Goal: Transaction & Acquisition: Purchase product/service

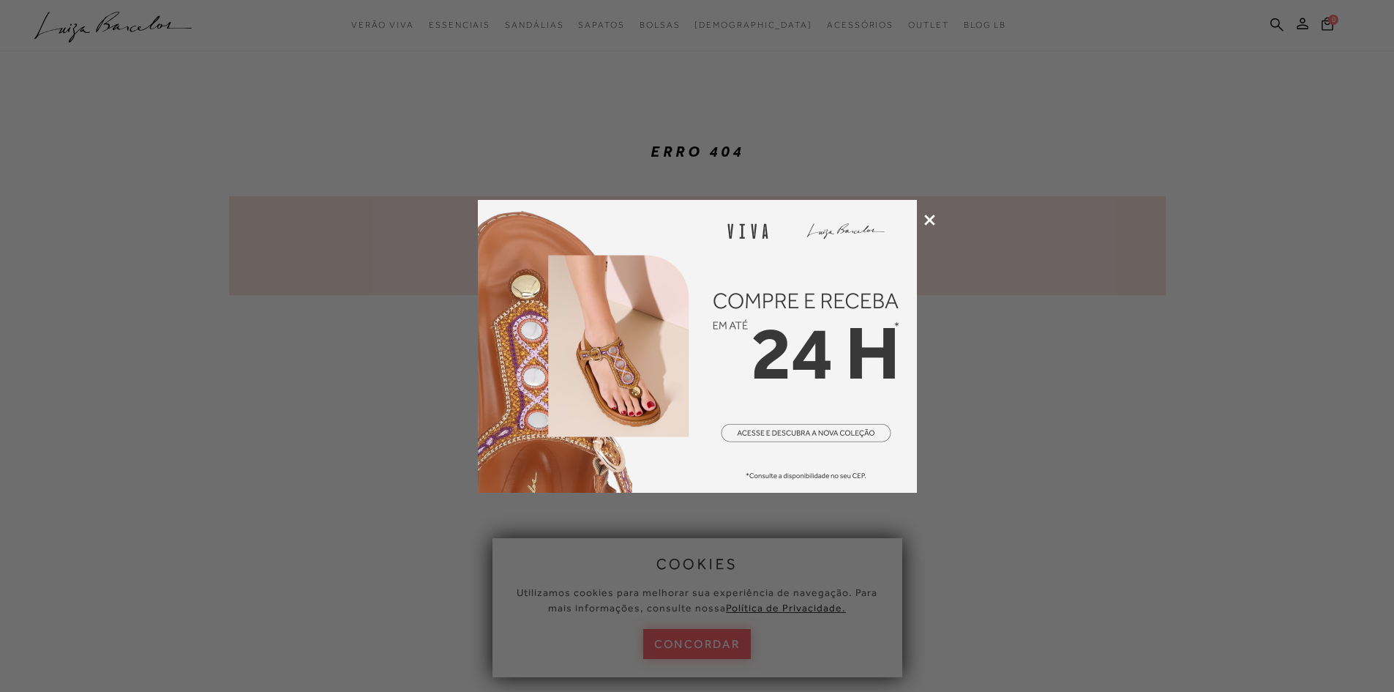
click at [932, 221] on icon at bounding box center [929, 219] width 11 height 11
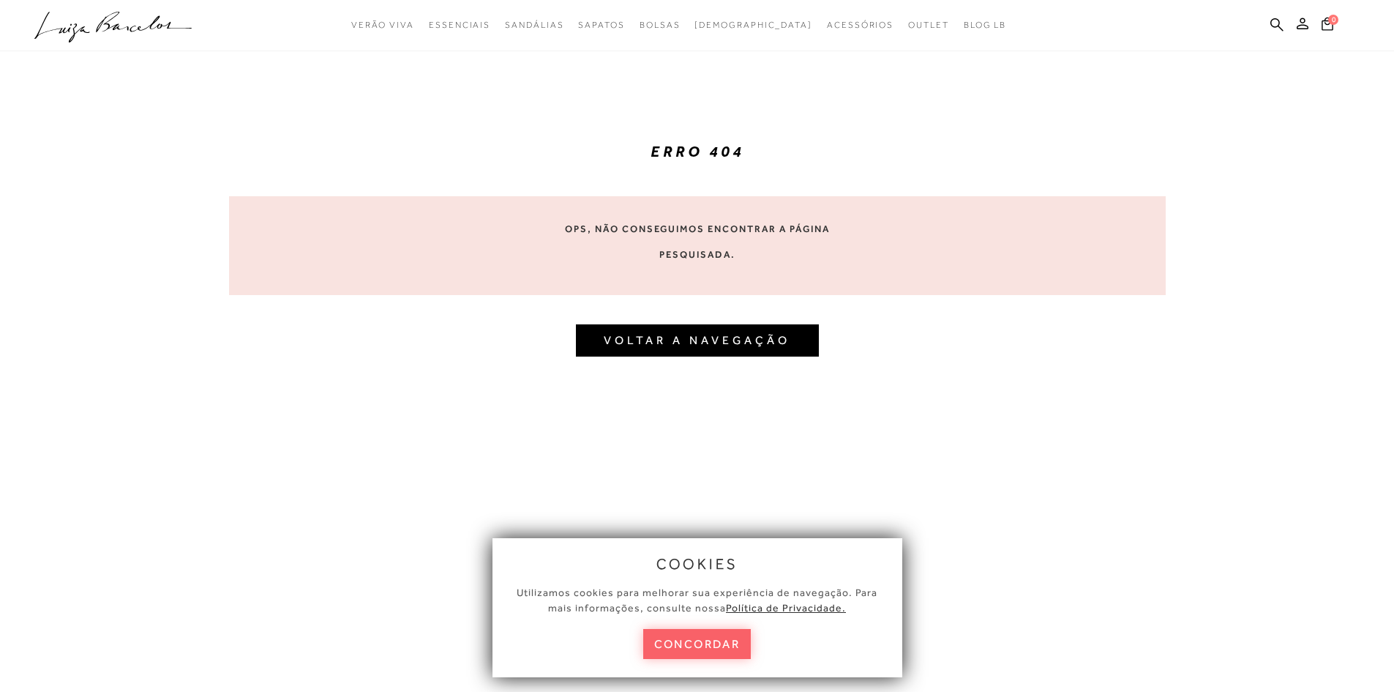
click at [694, 619] on div "cookies Utilizamos cookies para melhorar sua experiência de navegação. Para mai…" at bounding box center [697, 607] width 410 height 139
click at [695, 644] on button "concordar" at bounding box center [697, 644] width 108 height 30
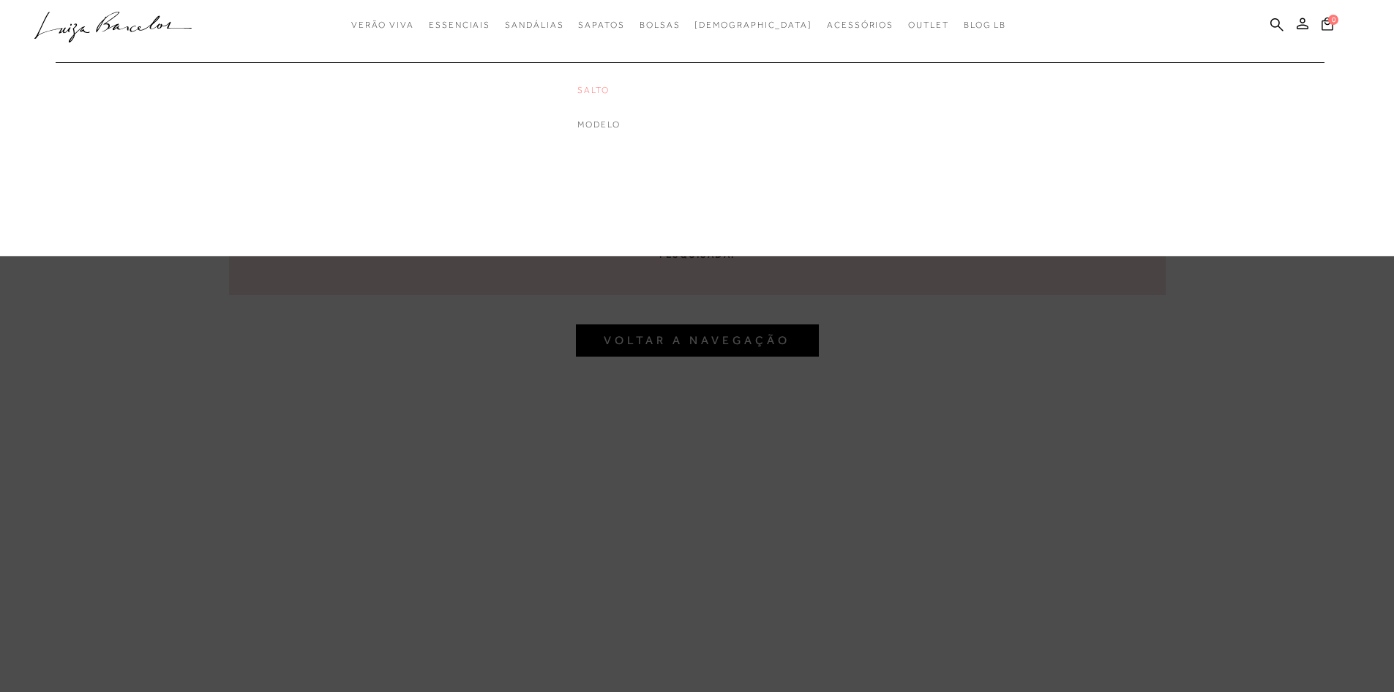
click at [624, 85] on link "Salto" at bounding box center [635, 90] width 117 height 12
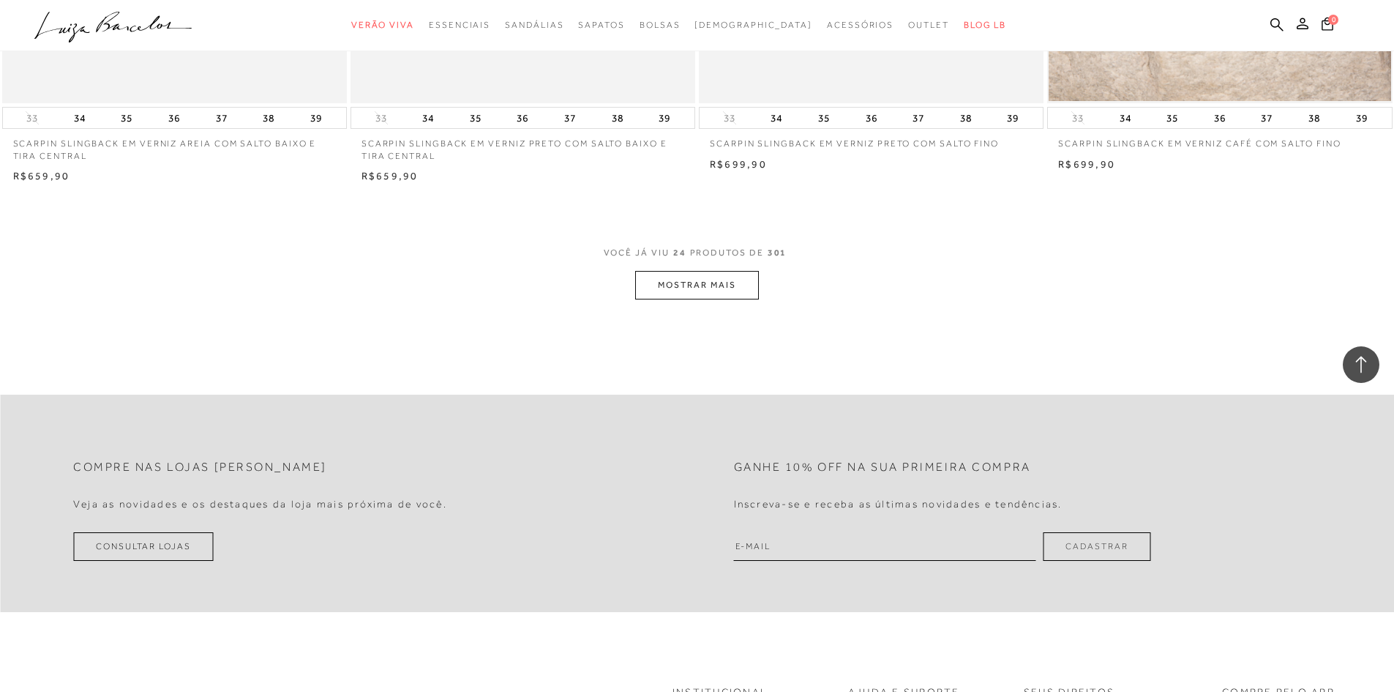
scroll to position [3586, 0]
click at [705, 280] on button "MOSTRAR MAIS" at bounding box center [696, 284] width 123 height 29
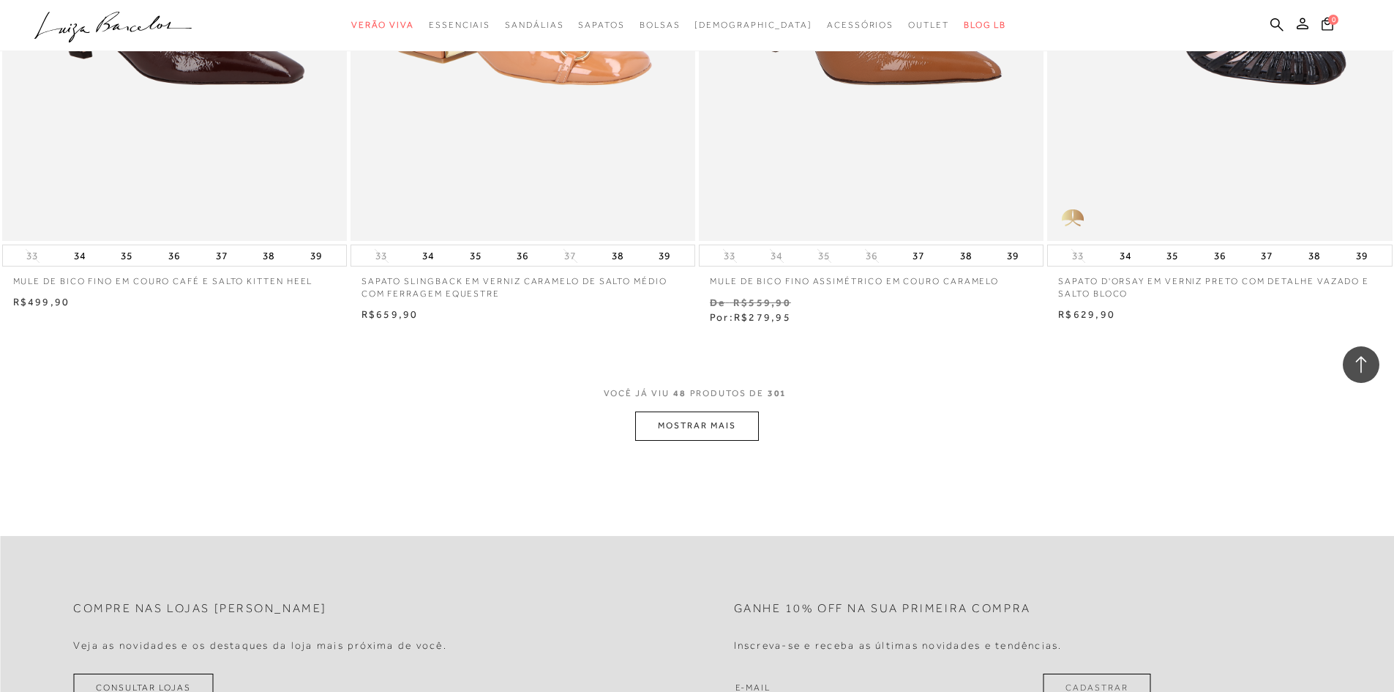
scroll to position [7464, 0]
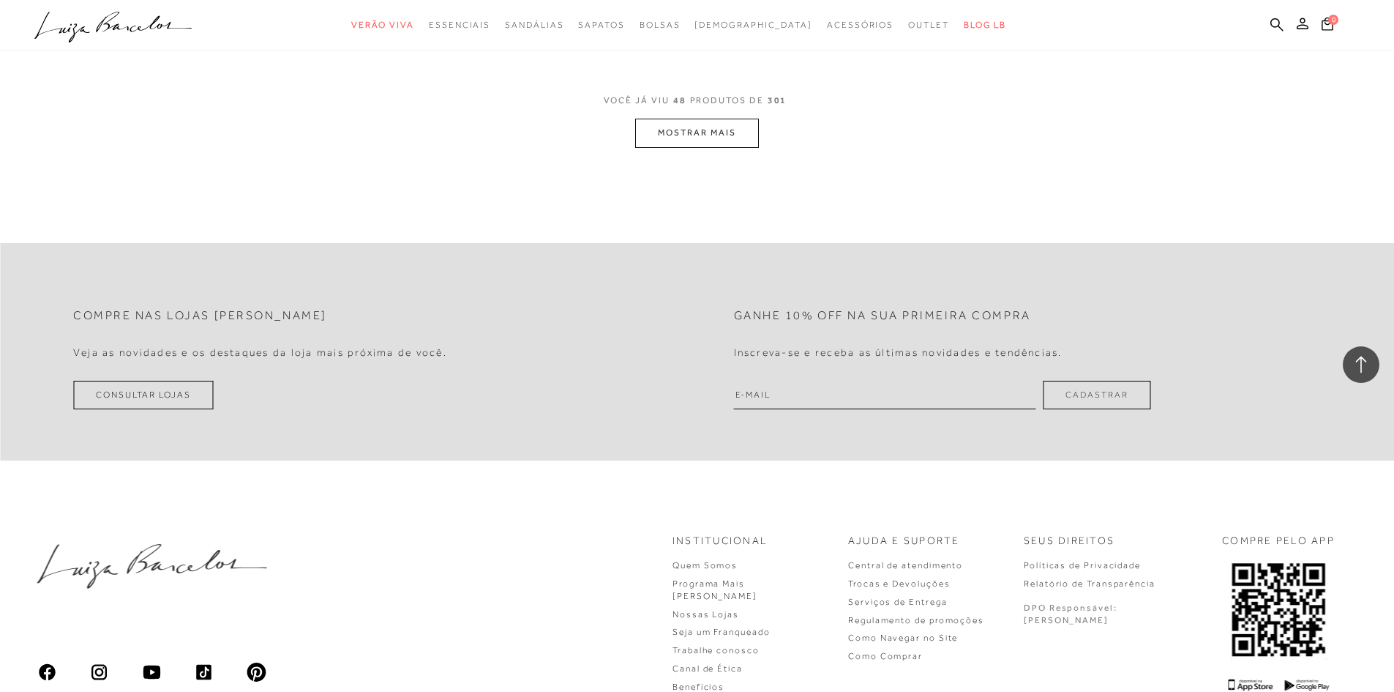
click at [663, 138] on button "MOSTRAR MAIS" at bounding box center [696, 133] width 123 height 29
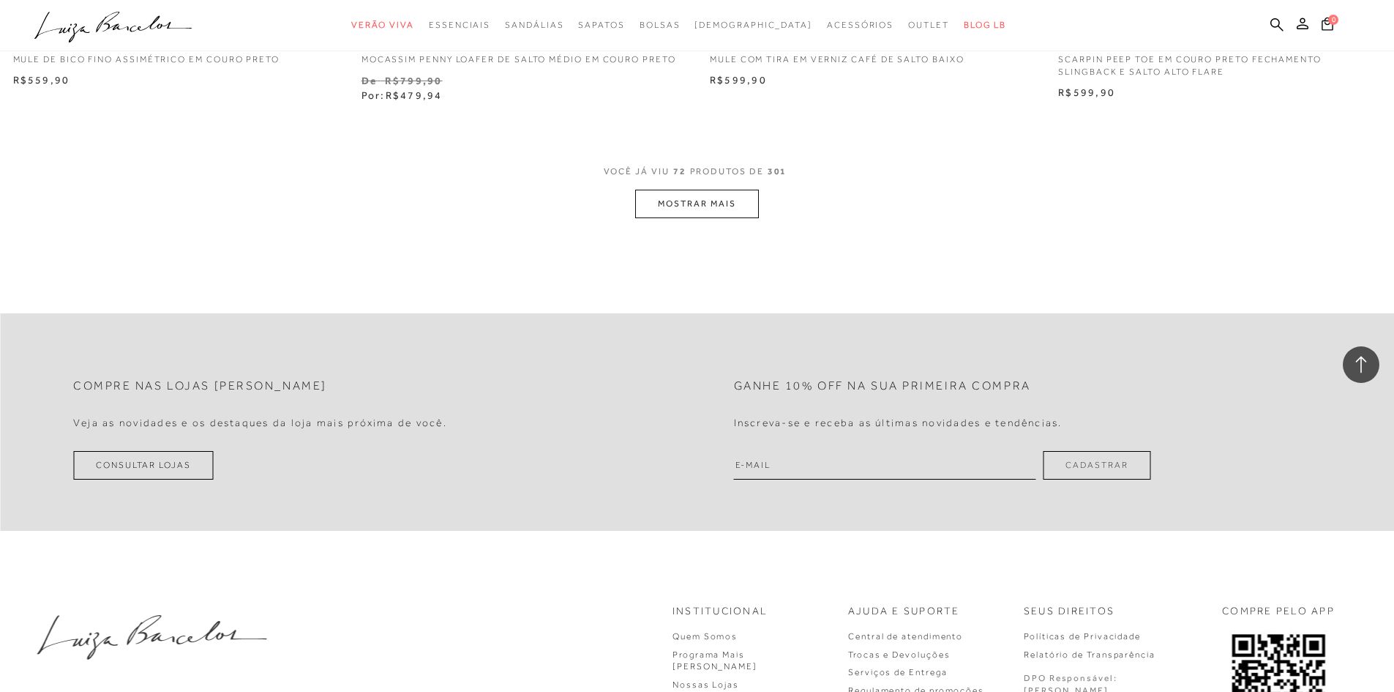
scroll to position [11123, 0]
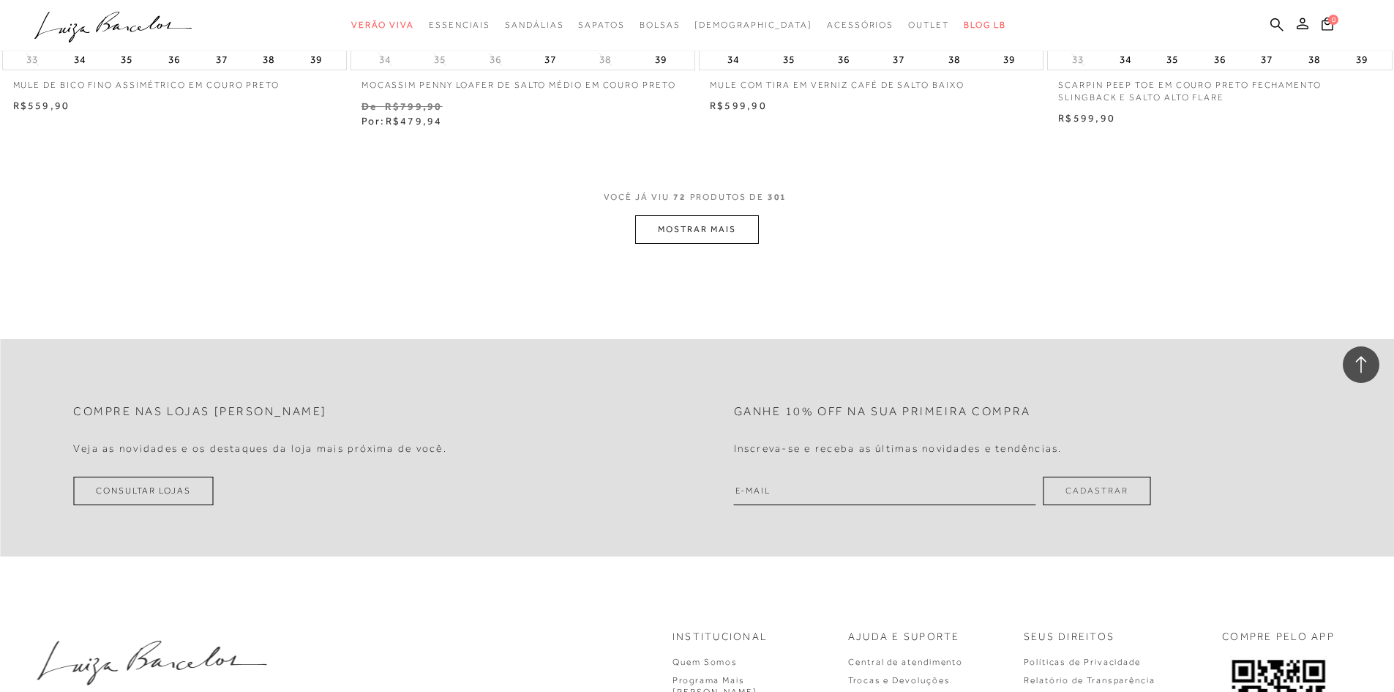
click at [726, 231] on button "MOSTRAR MAIS" at bounding box center [696, 229] width 123 height 29
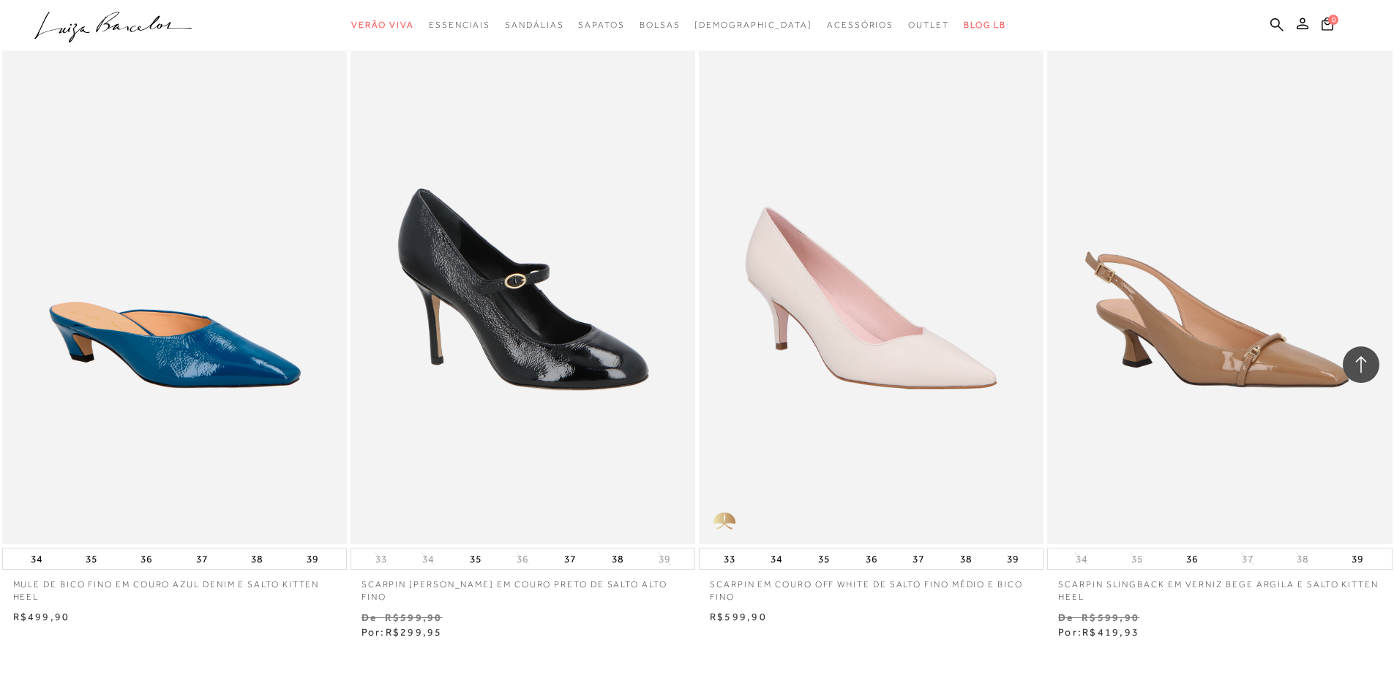
scroll to position [14635, 0]
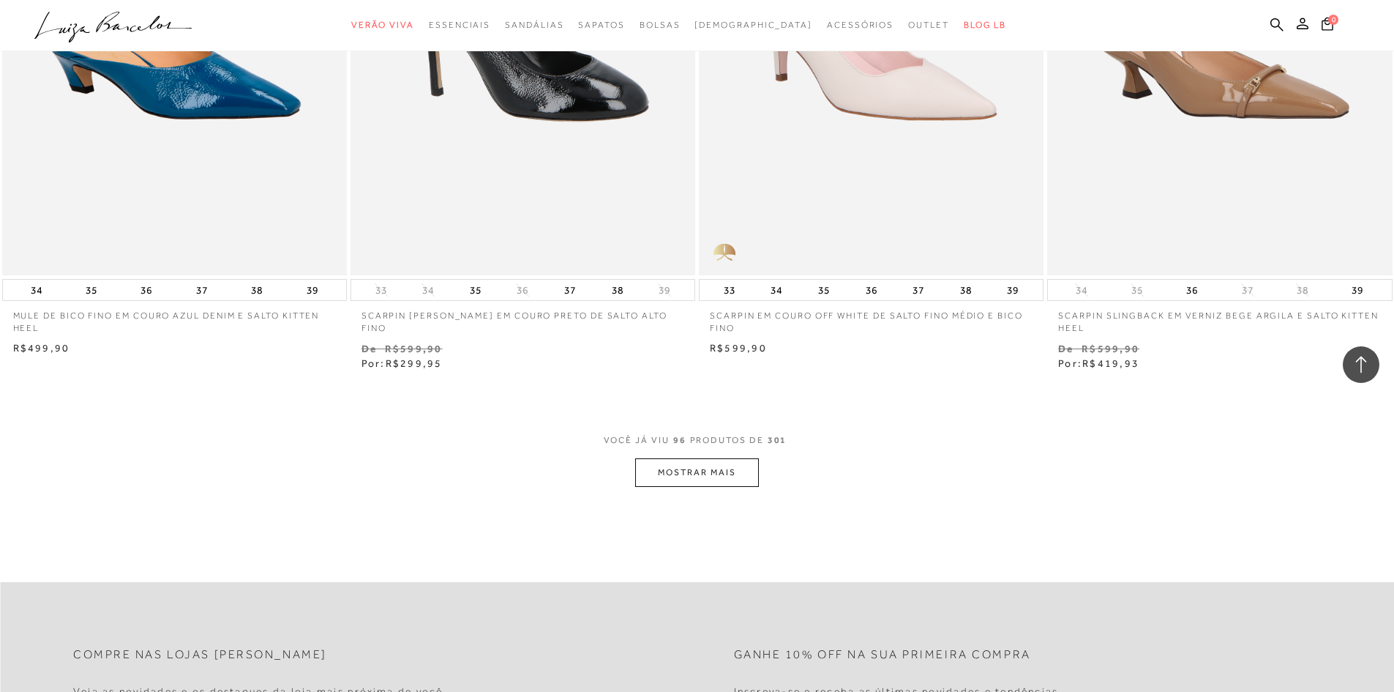
click at [722, 479] on button "MOSTRAR MAIS" at bounding box center [696, 472] width 123 height 29
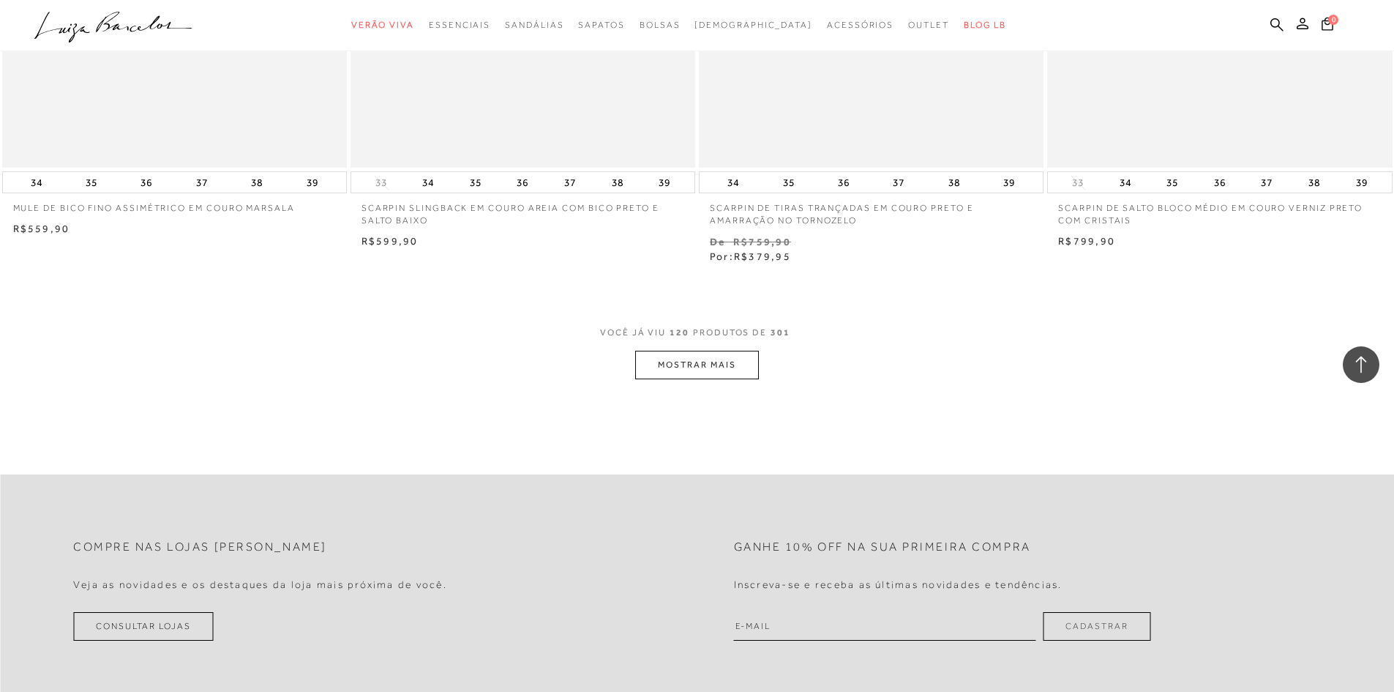
scroll to position [18513, 0]
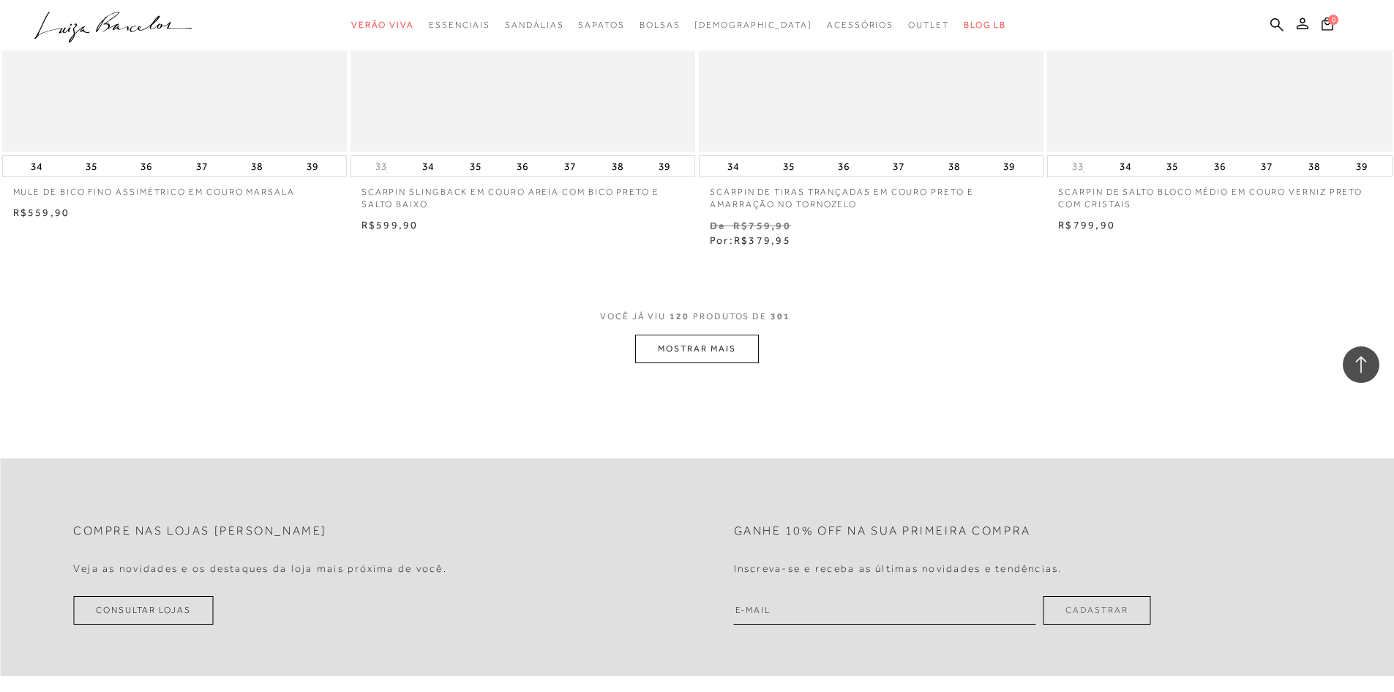
click at [683, 348] on button "MOSTRAR MAIS" at bounding box center [696, 348] width 123 height 29
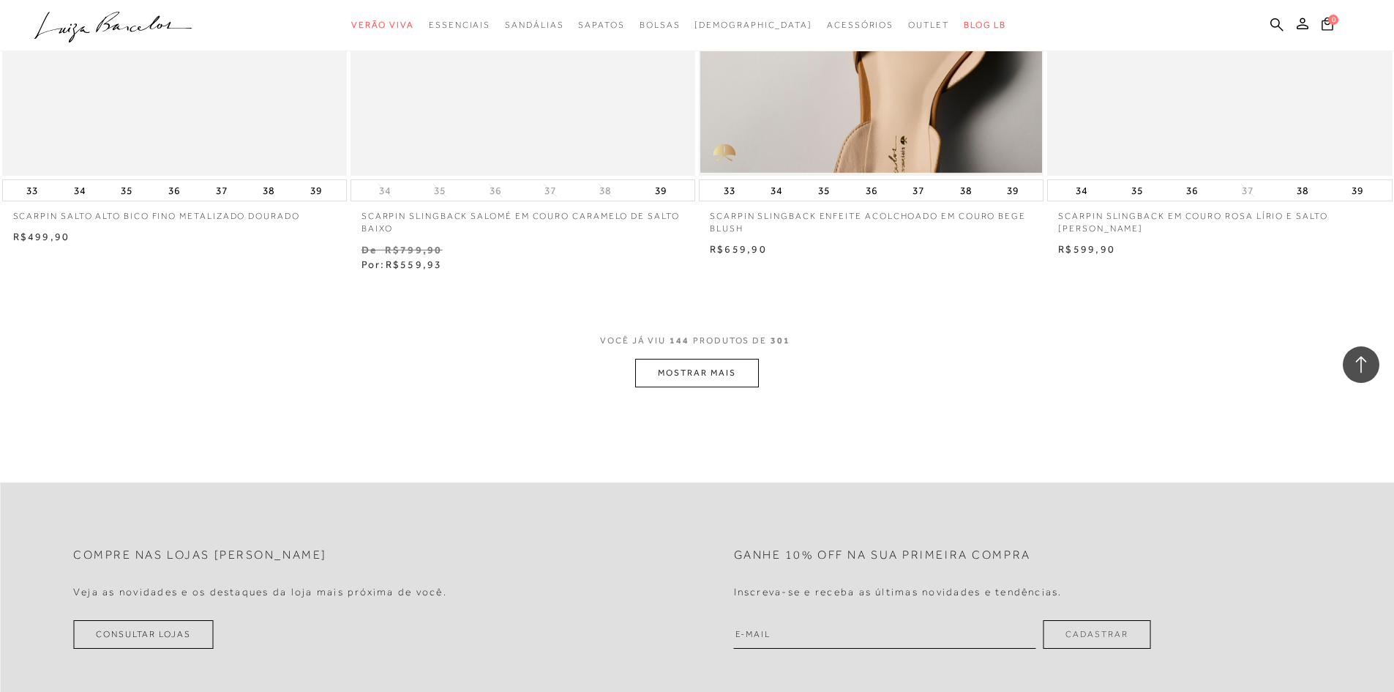
scroll to position [22392, 0]
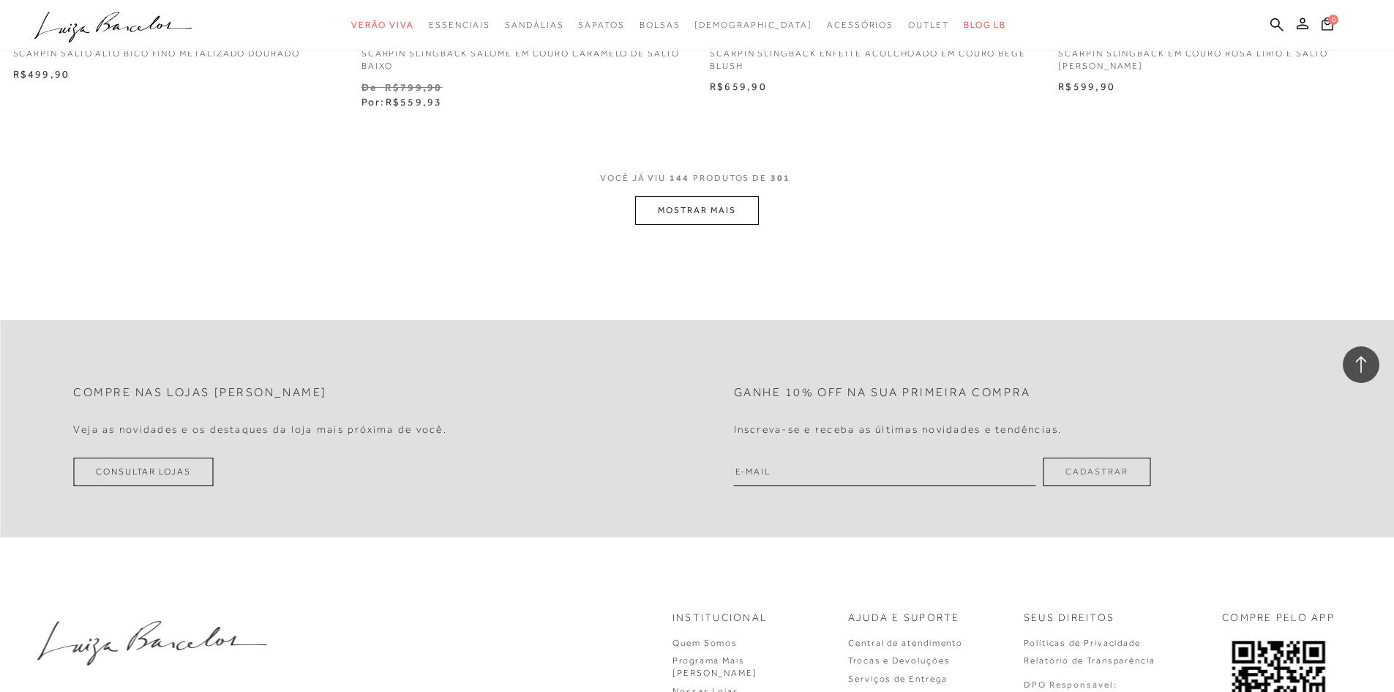
click at [697, 212] on button "MOSTRAR MAIS" at bounding box center [696, 210] width 123 height 29
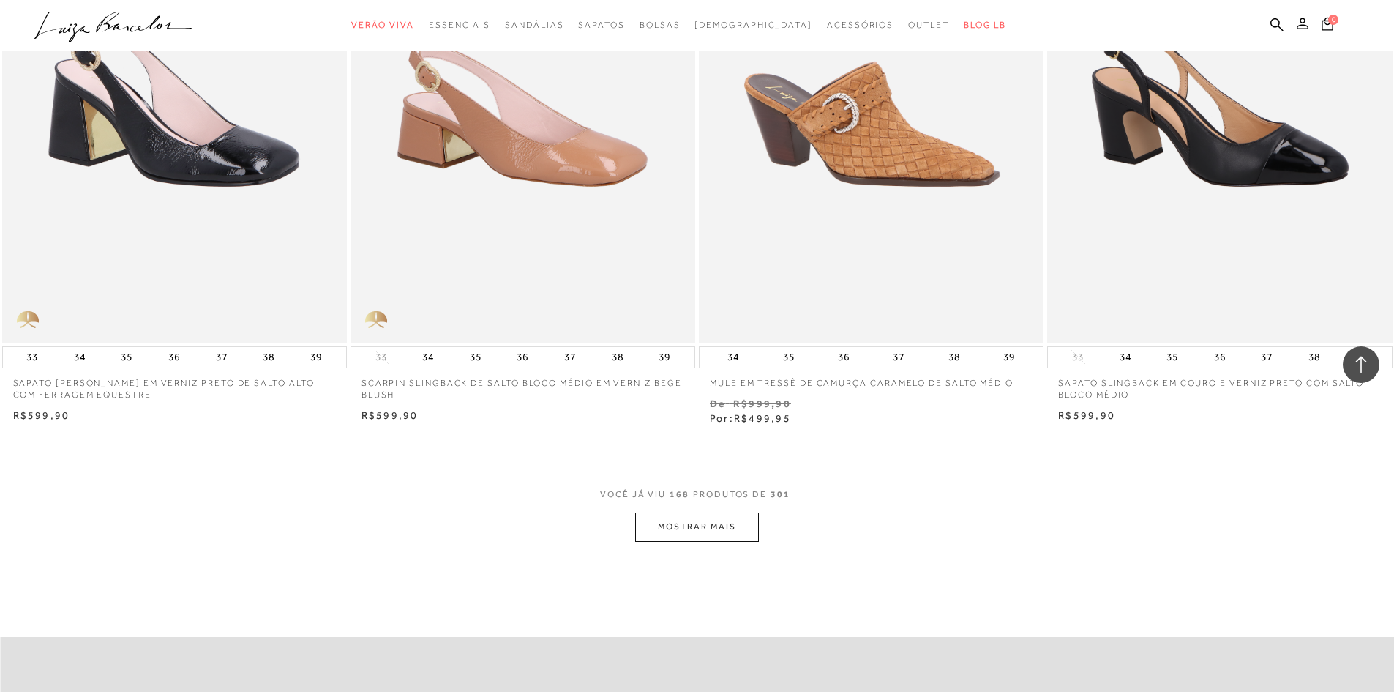
scroll to position [25831, 0]
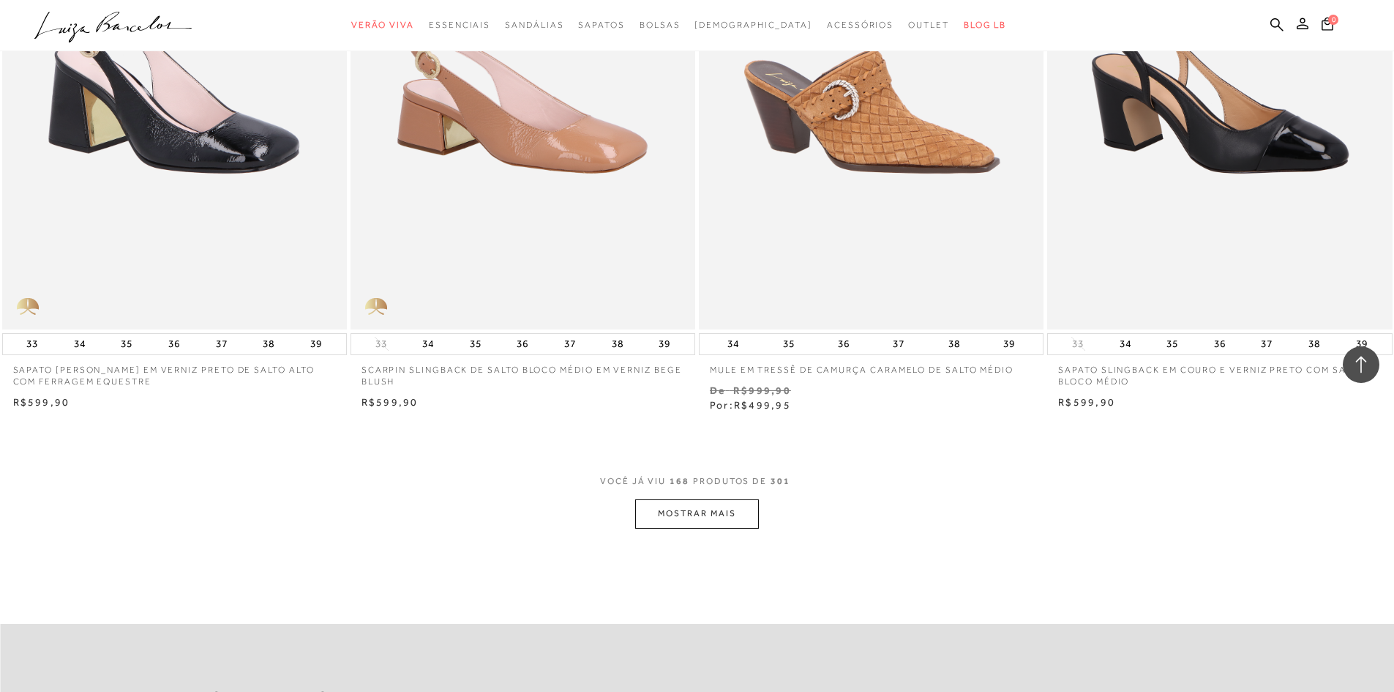
click at [726, 509] on button "MOSTRAR MAIS" at bounding box center [696, 513] width 123 height 29
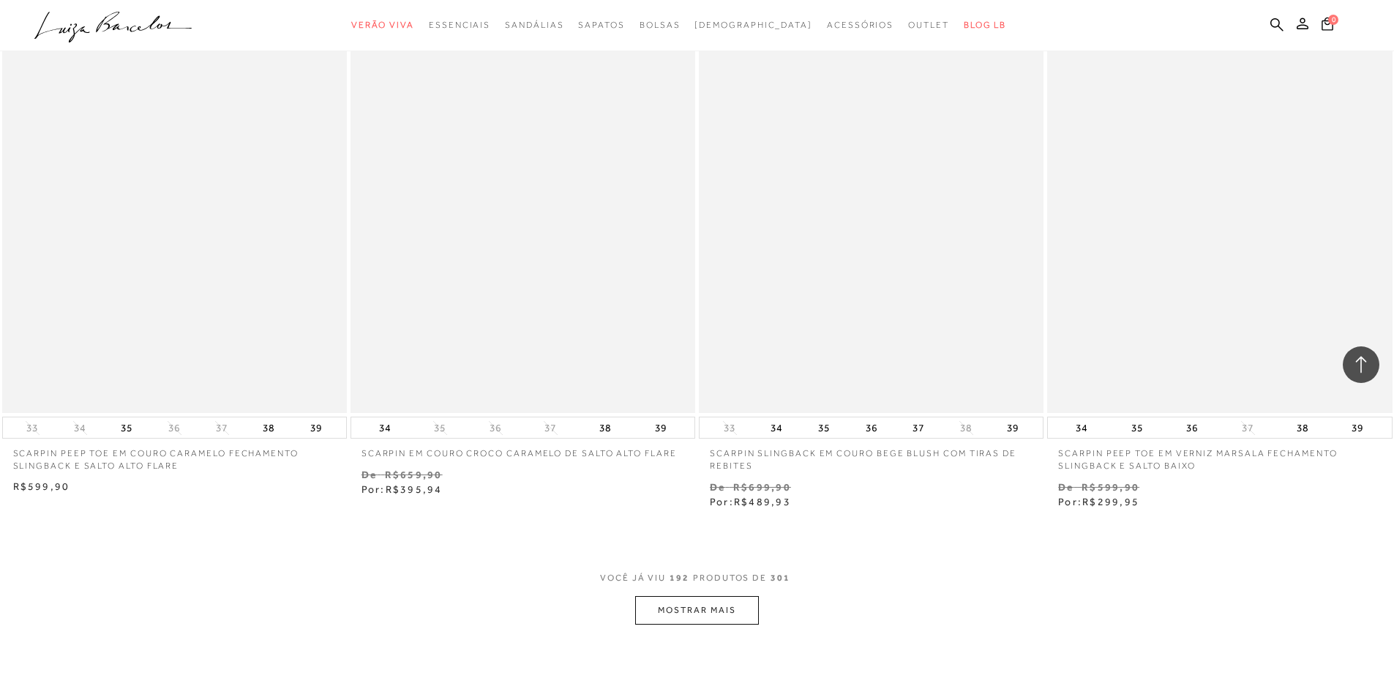
scroll to position [29782, 0]
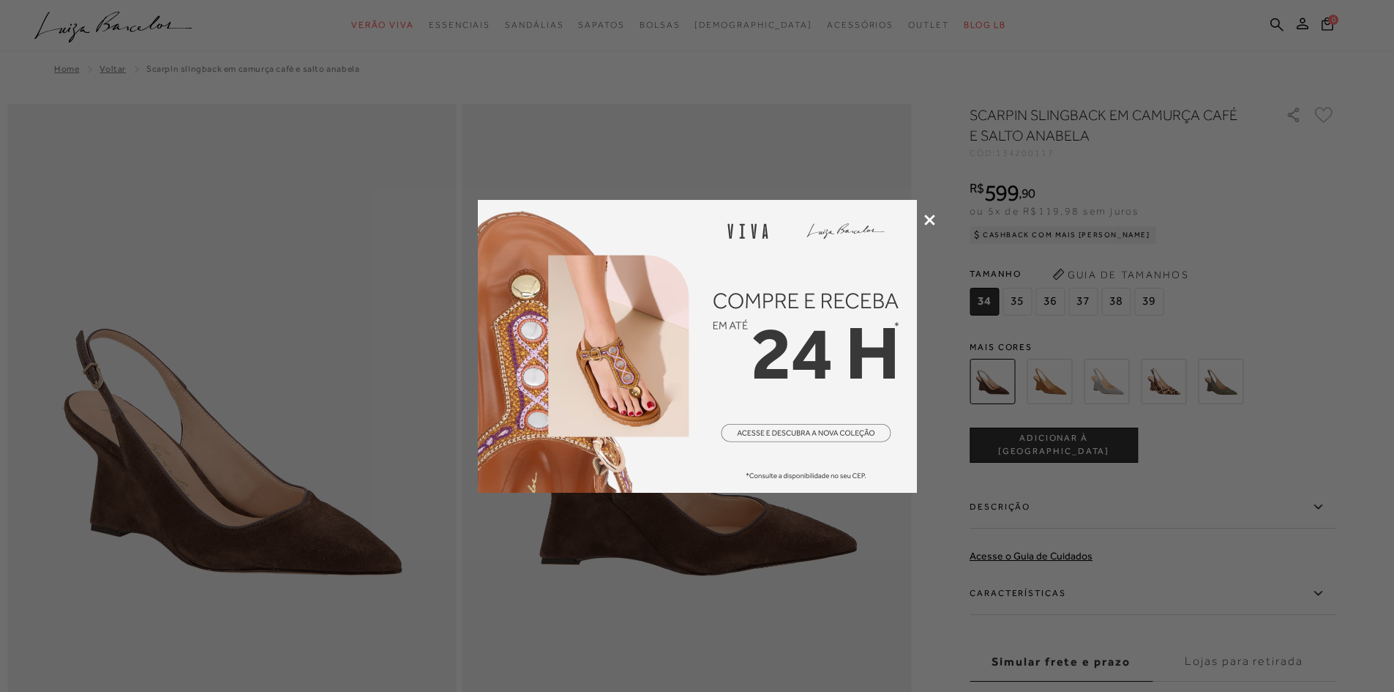
click at [932, 220] on icon at bounding box center [929, 219] width 11 height 11
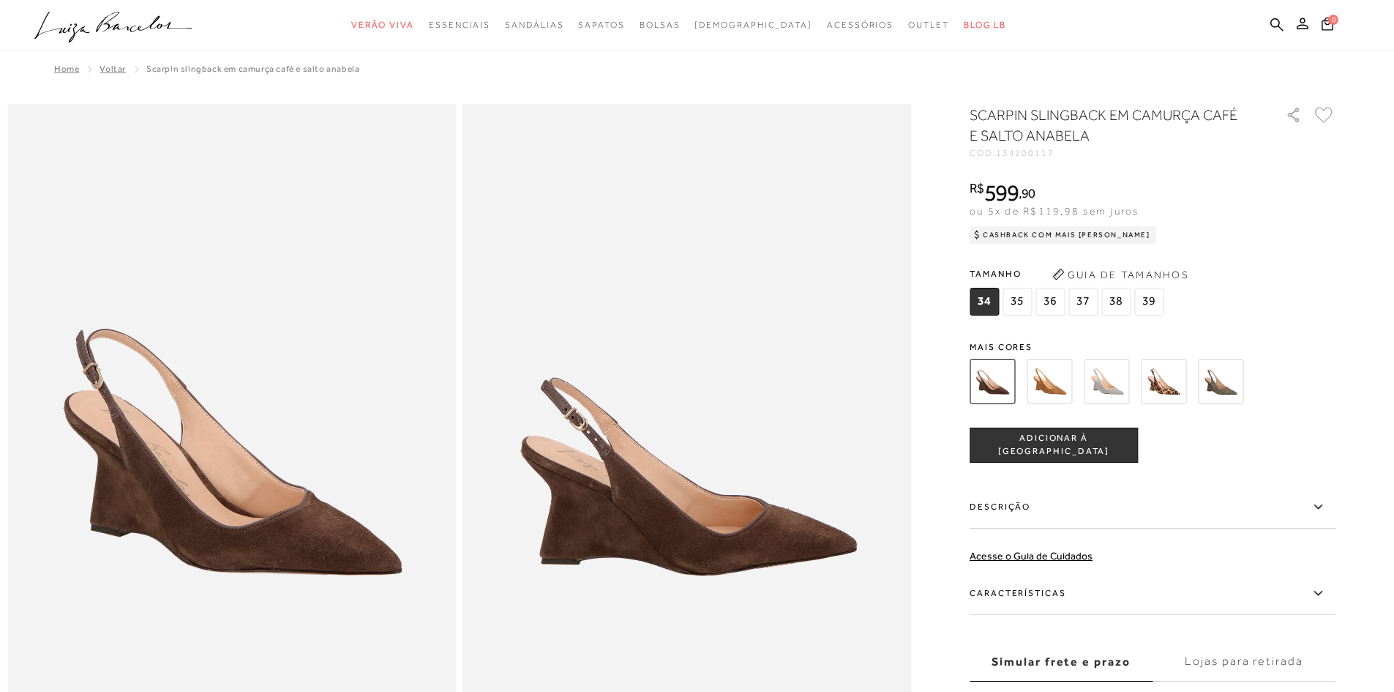
click at [1057, 304] on span "36" at bounding box center [1049, 302] width 29 height 28
click at [1003, 388] on img at bounding box center [992, 381] width 45 height 45
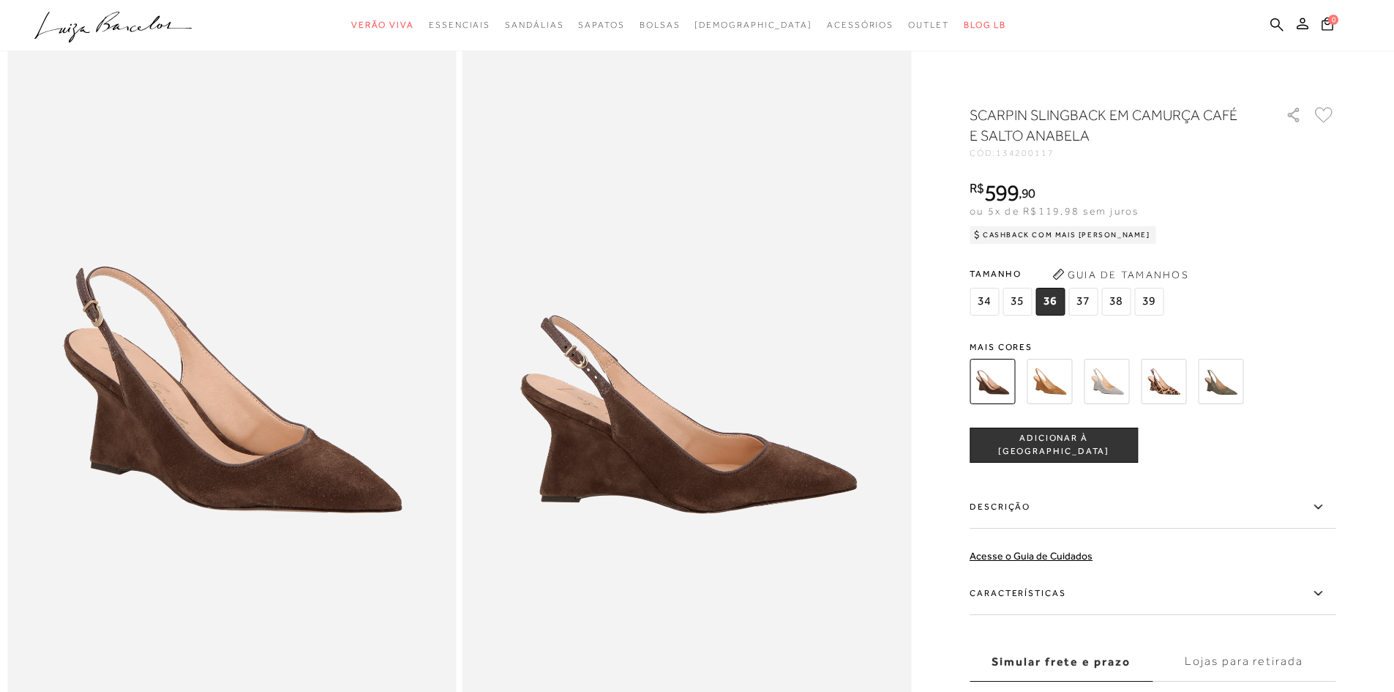
scroll to position [146, 0]
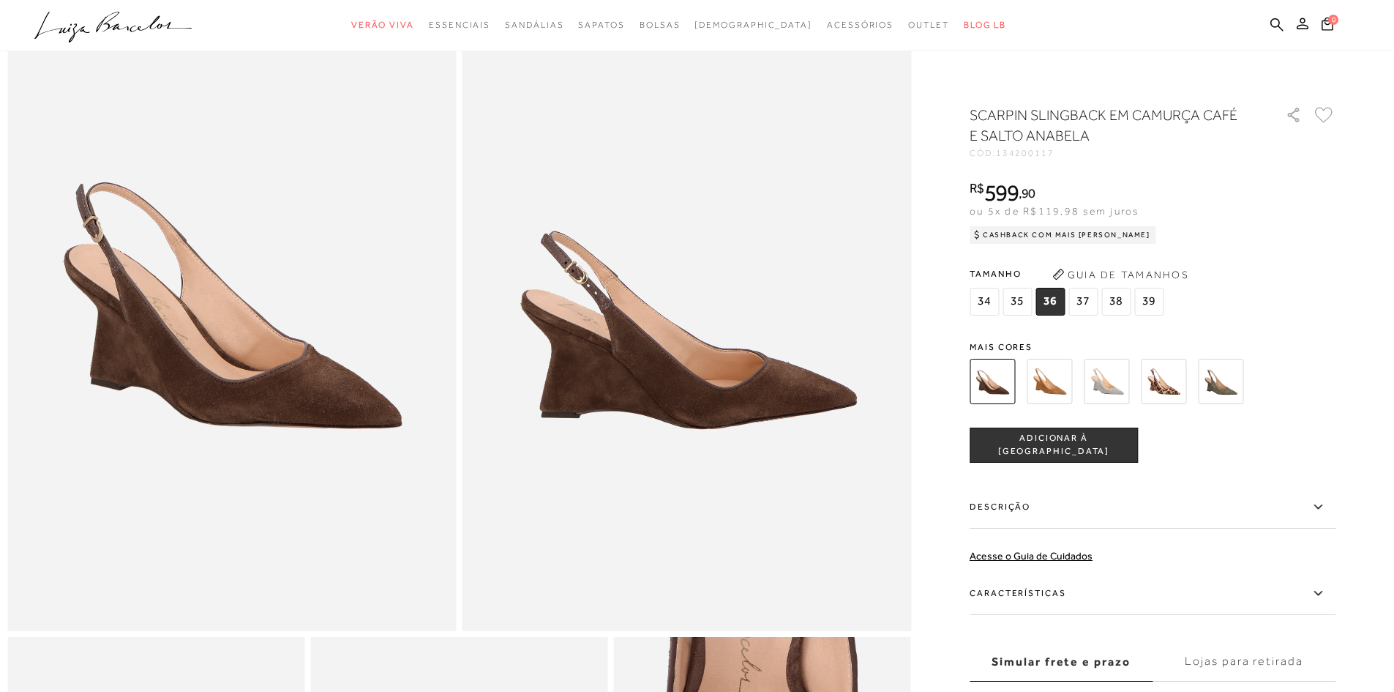
click at [1038, 585] on label "Características" at bounding box center [1153, 593] width 366 height 42
click at [0, 0] on input "Características" at bounding box center [0, 0] width 0 height 0
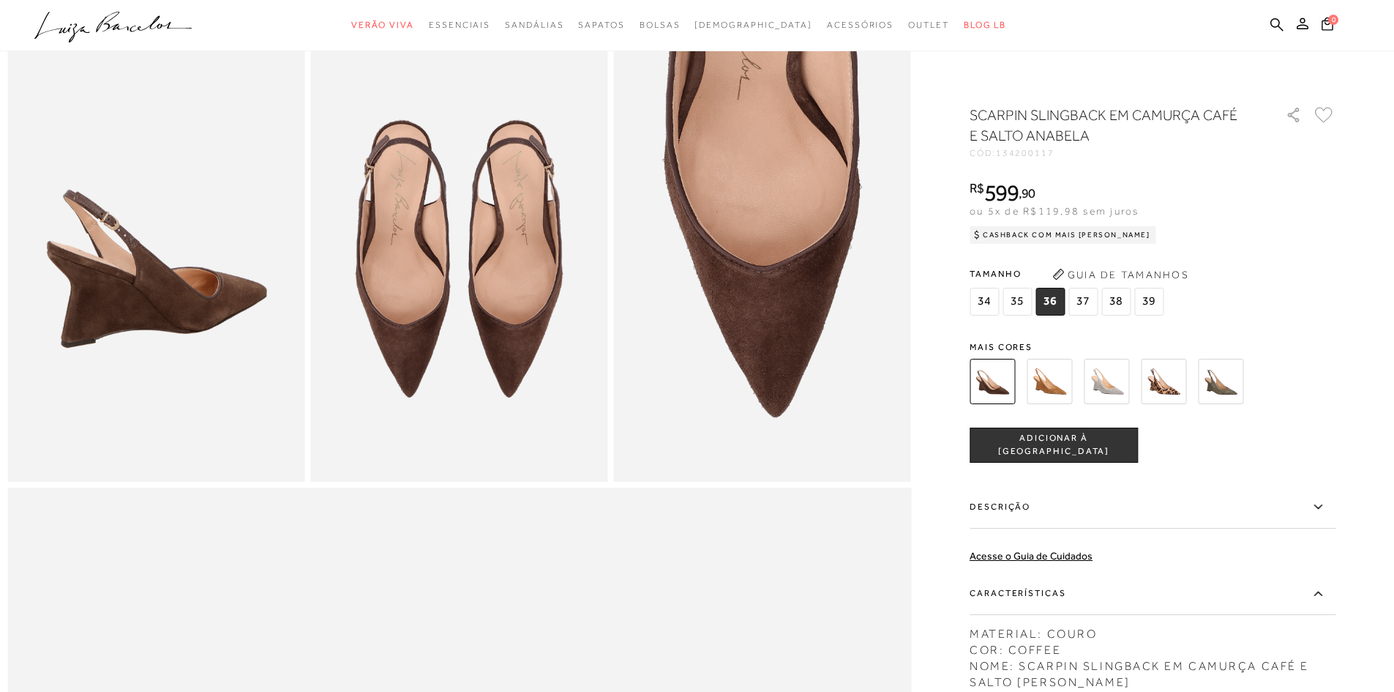
scroll to position [878, 0]
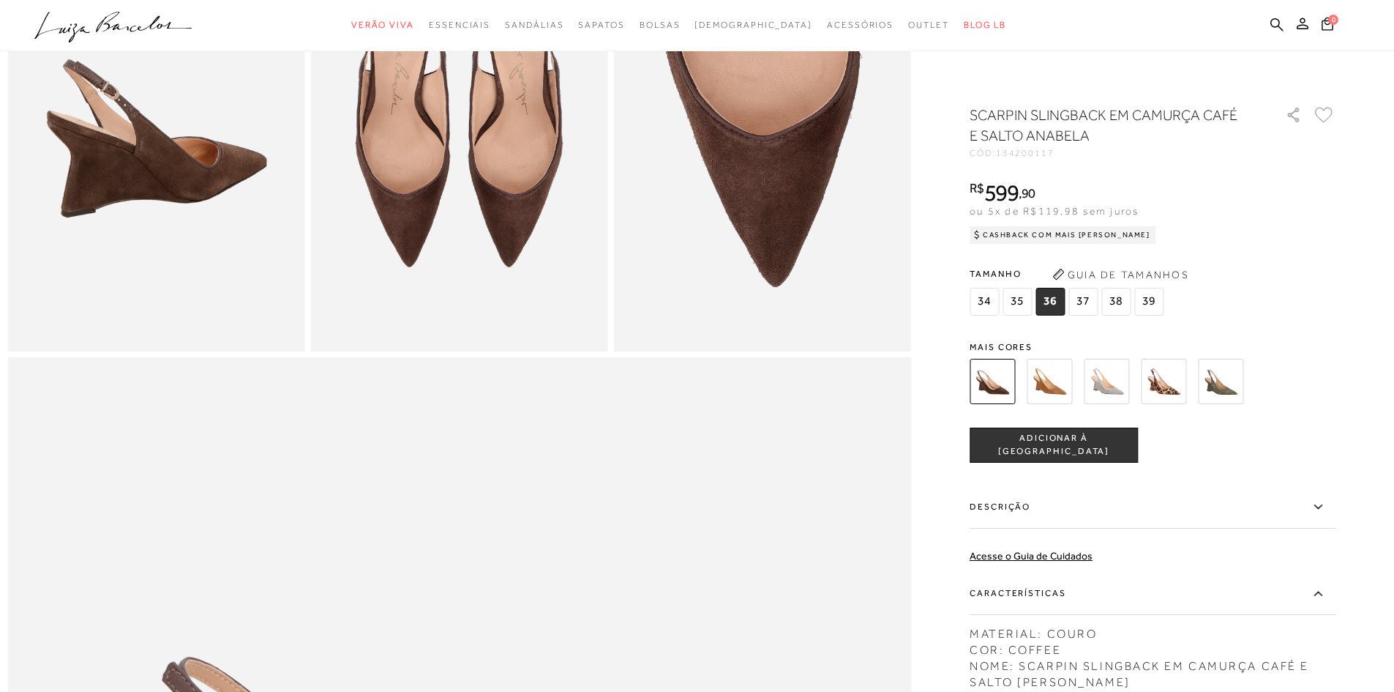
click at [1180, 519] on label "Descrição" at bounding box center [1153, 507] width 366 height 42
click at [0, 0] on input "Descrição" at bounding box center [0, 0] width 0 height 0
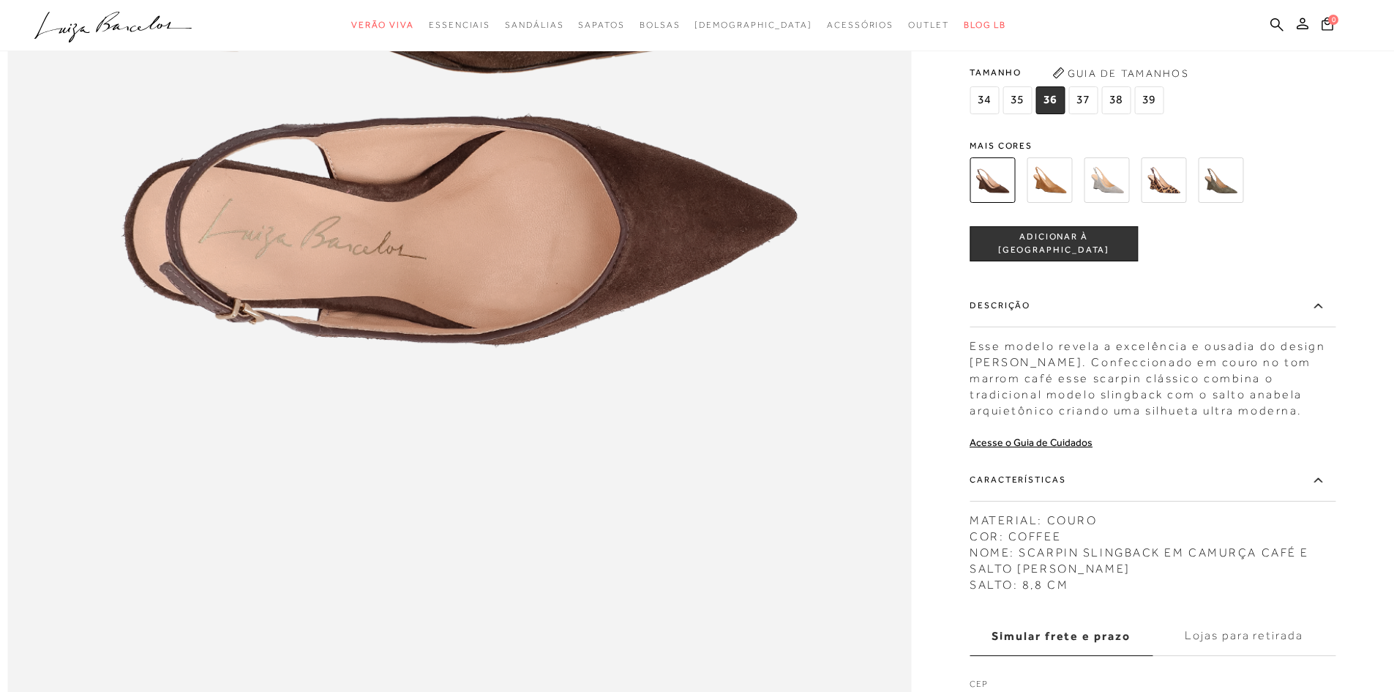
scroll to position [1780, 0]
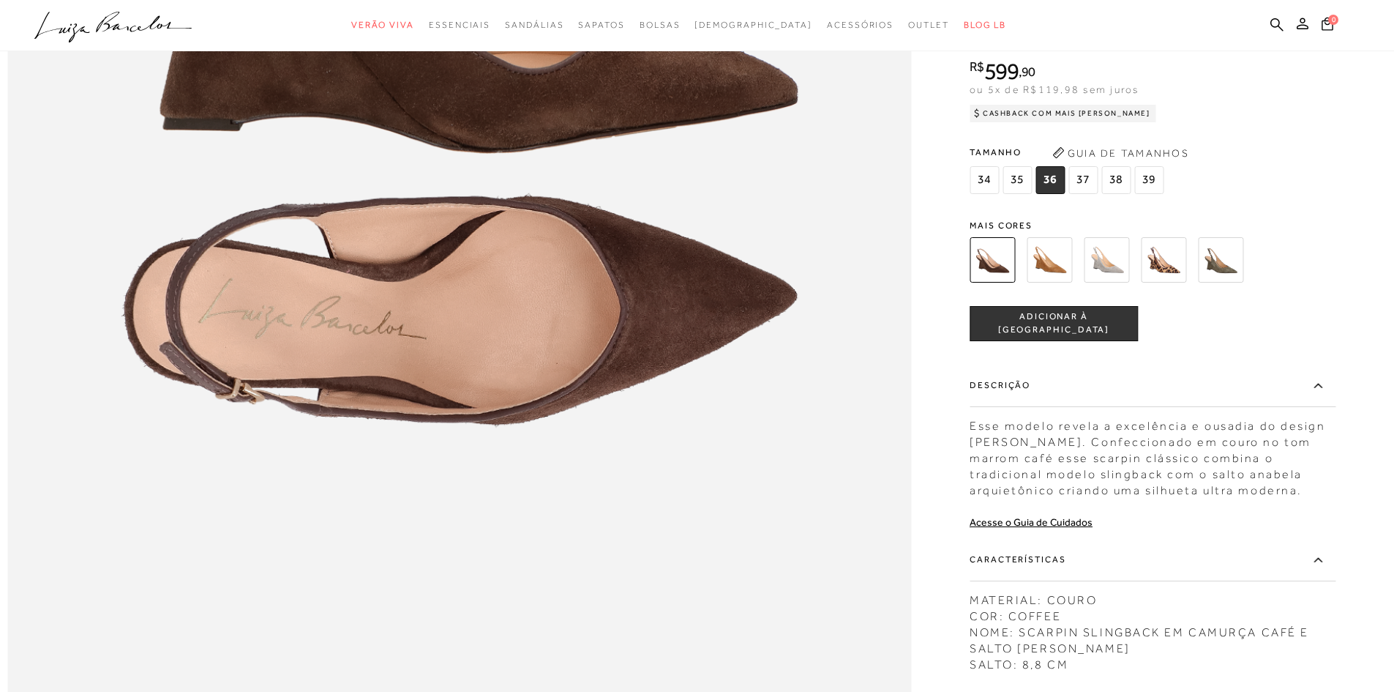
click at [1000, 282] on img at bounding box center [992, 259] width 45 height 45
click at [1059, 282] on img at bounding box center [1049, 259] width 45 height 45
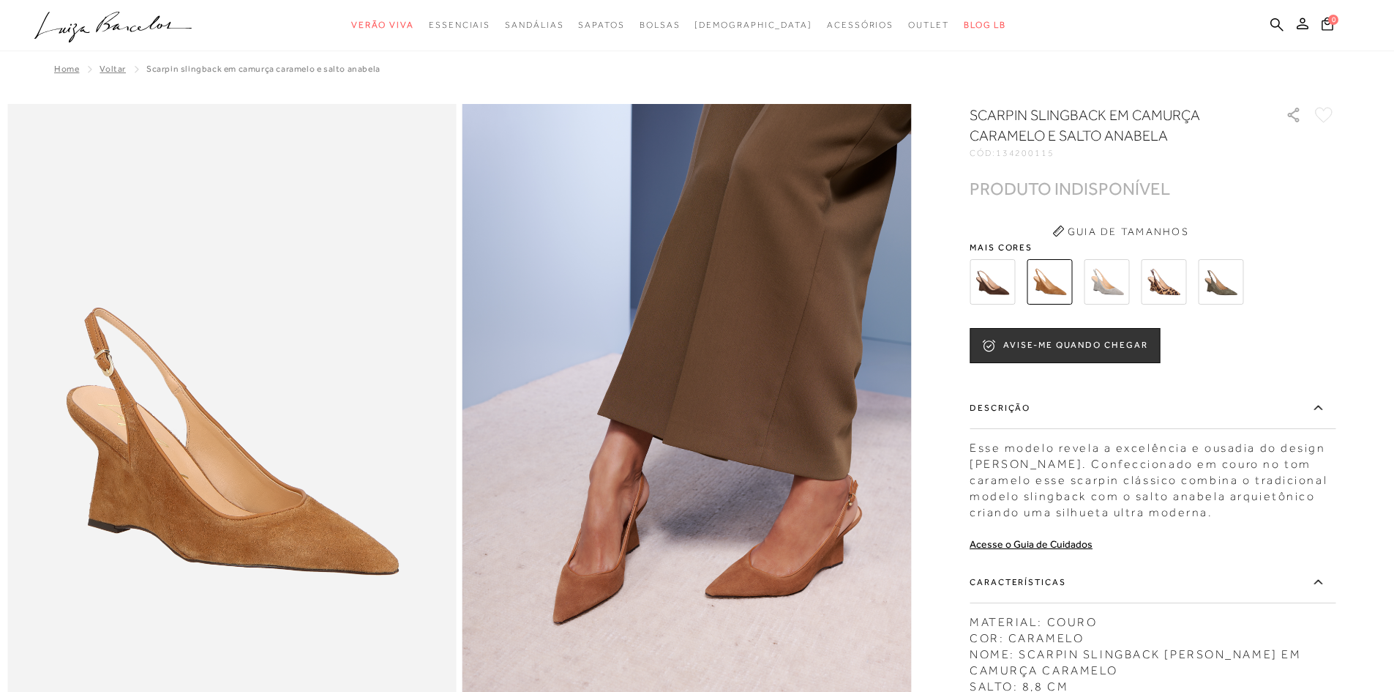
click at [1226, 299] on img at bounding box center [1220, 281] width 45 height 45
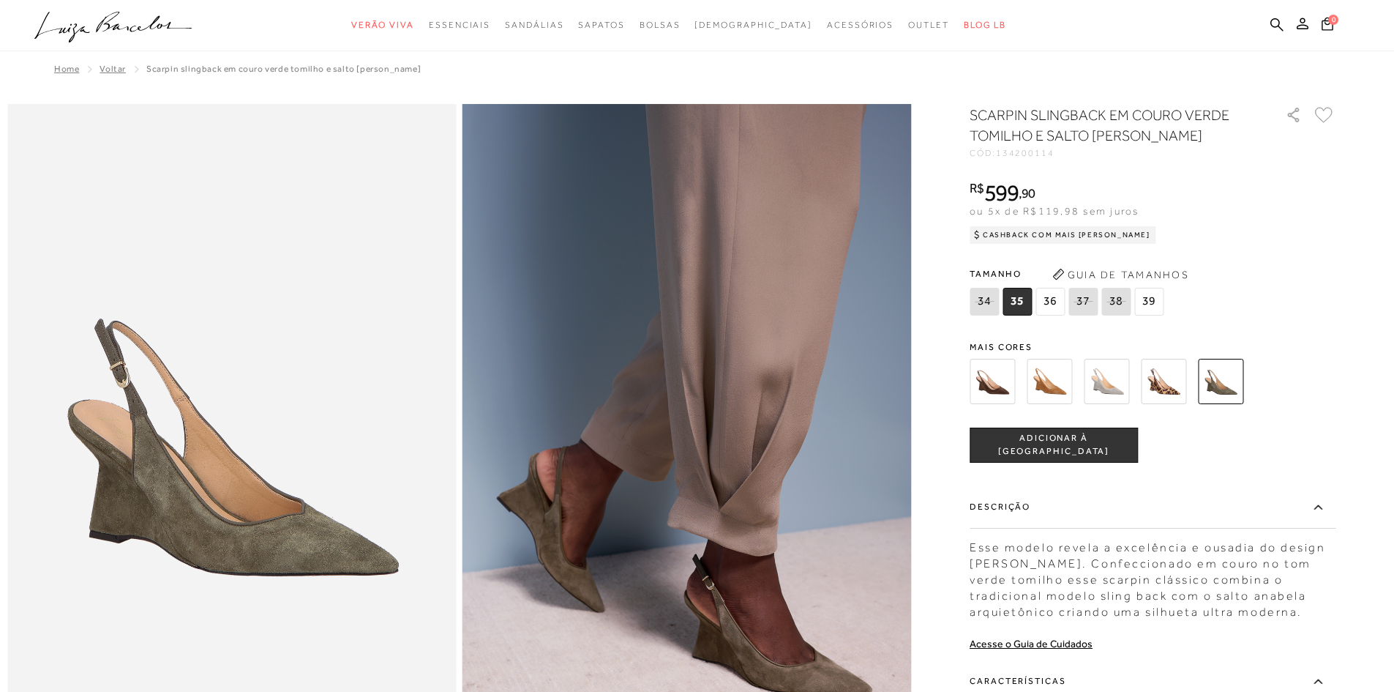
click at [1065, 310] on span "36" at bounding box center [1049, 302] width 29 height 28
click at [1070, 443] on span "ADICIONAR À [GEOGRAPHIC_DATA]" at bounding box center [1053, 445] width 167 height 26
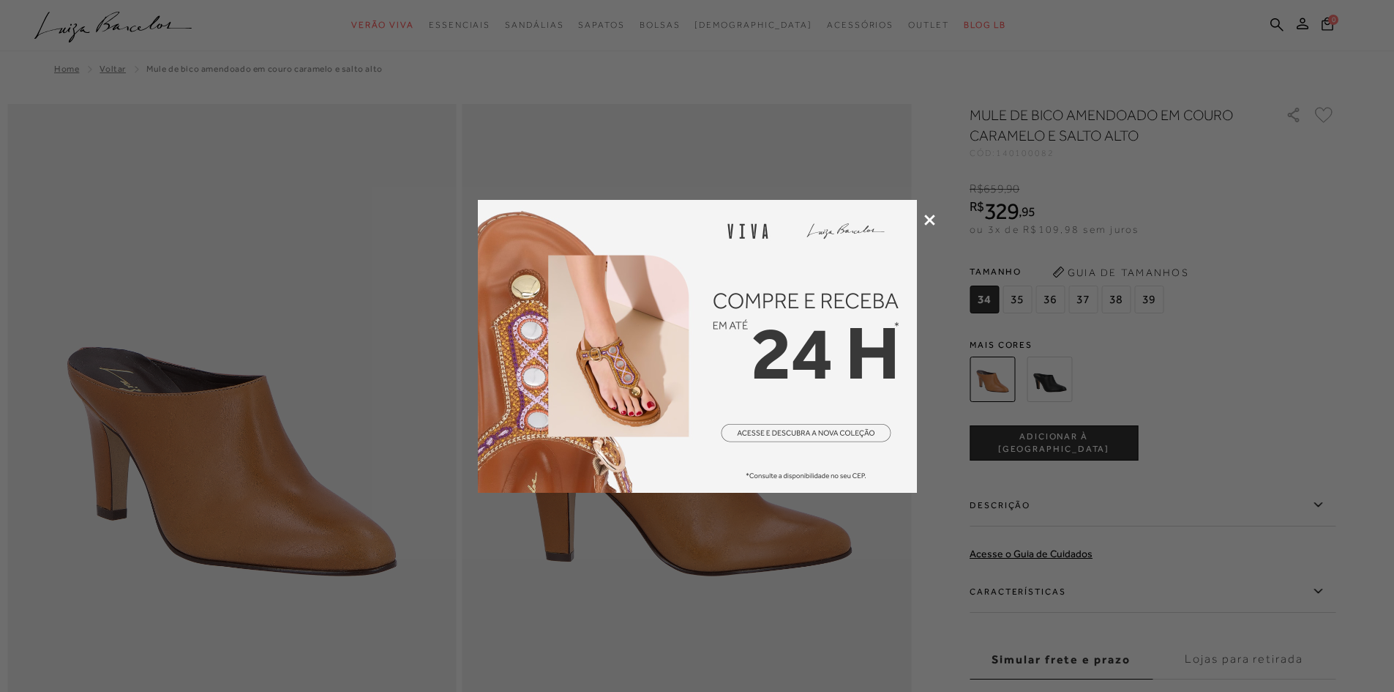
click at [930, 213] on div at bounding box center [697, 346] width 1394 height 692
click at [930, 220] on icon at bounding box center [929, 219] width 11 height 11
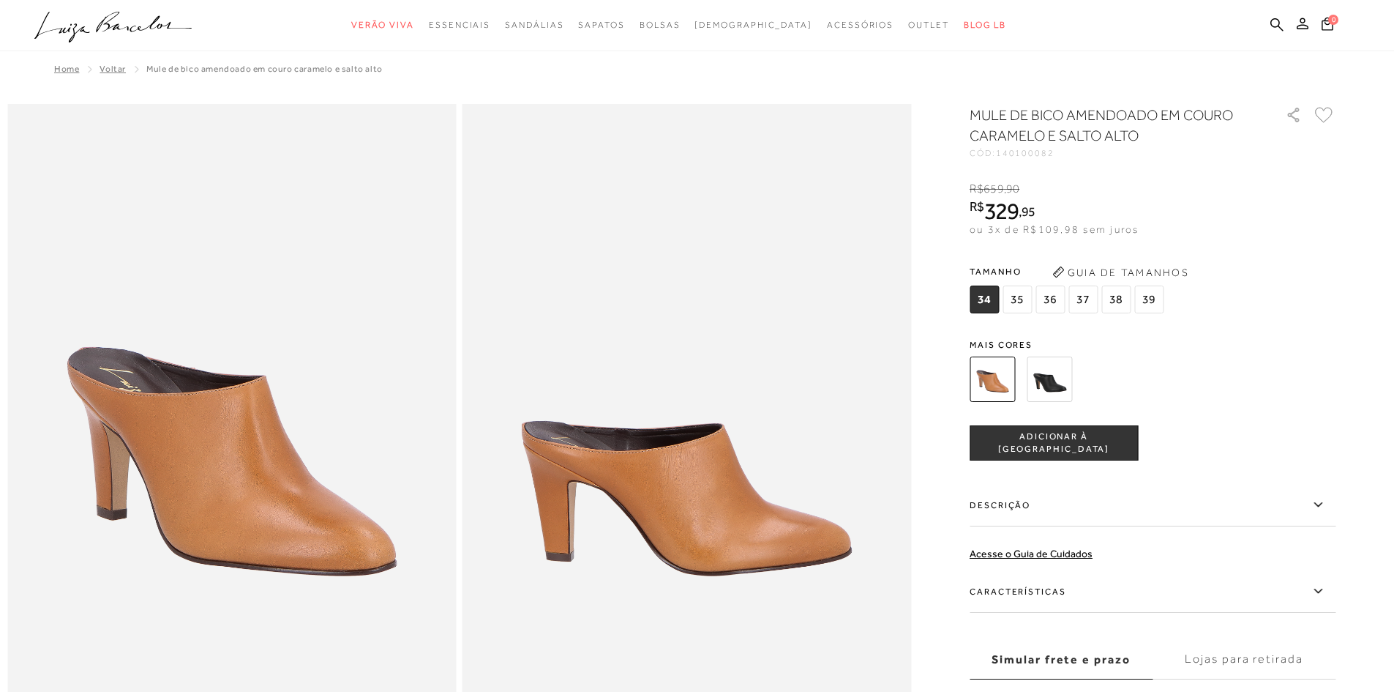
click at [1060, 383] on img at bounding box center [1049, 378] width 45 height 45
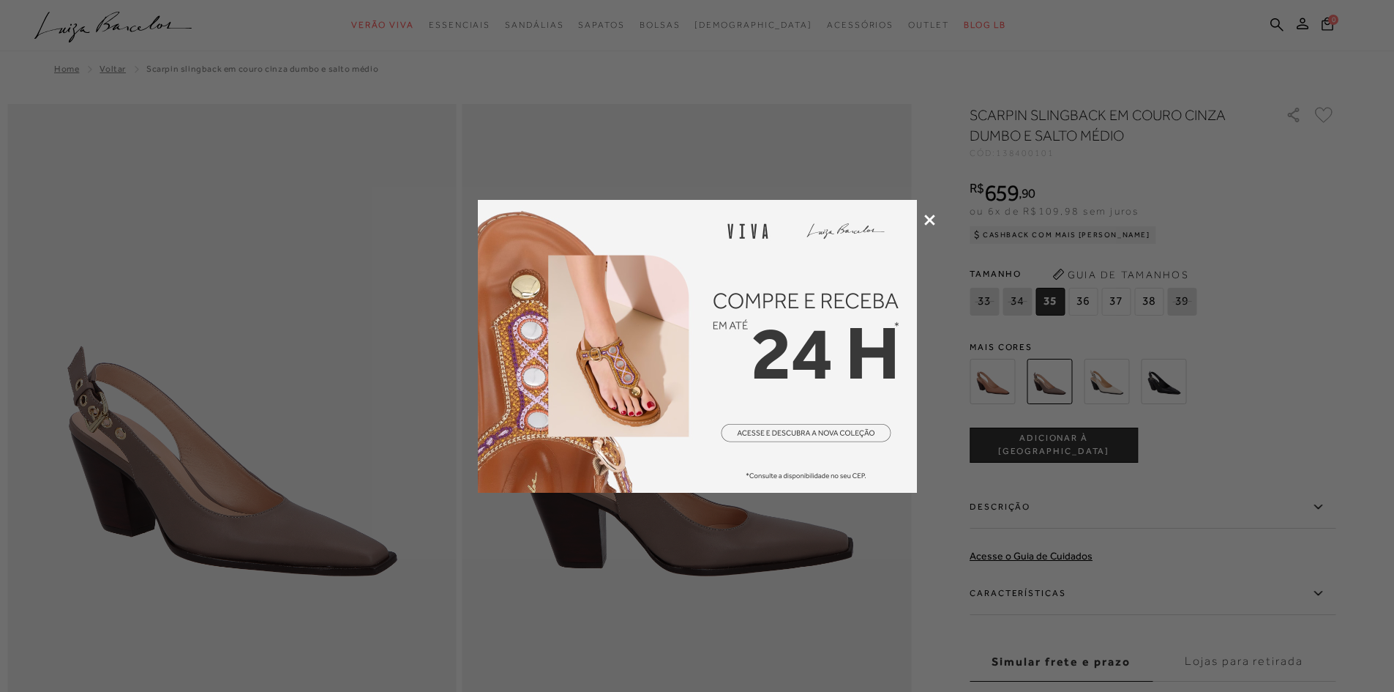
click at [927, 214] on icon at bounding box center [929, 219] width 11 height 11
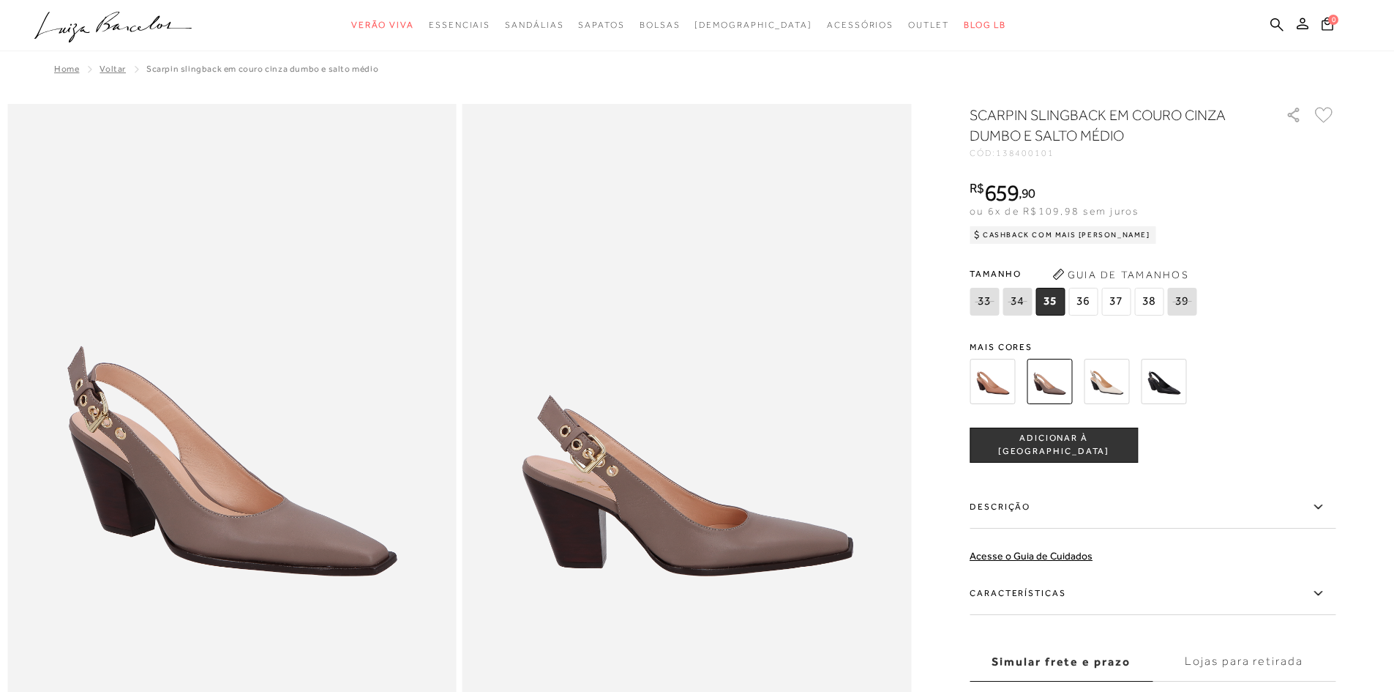
click at [1086, 298] on span "36" at bounding box center [1082, 302] width 29 height 28
click at [1174, 389] on img at bounding box center [1163, 381] width 45 height 45
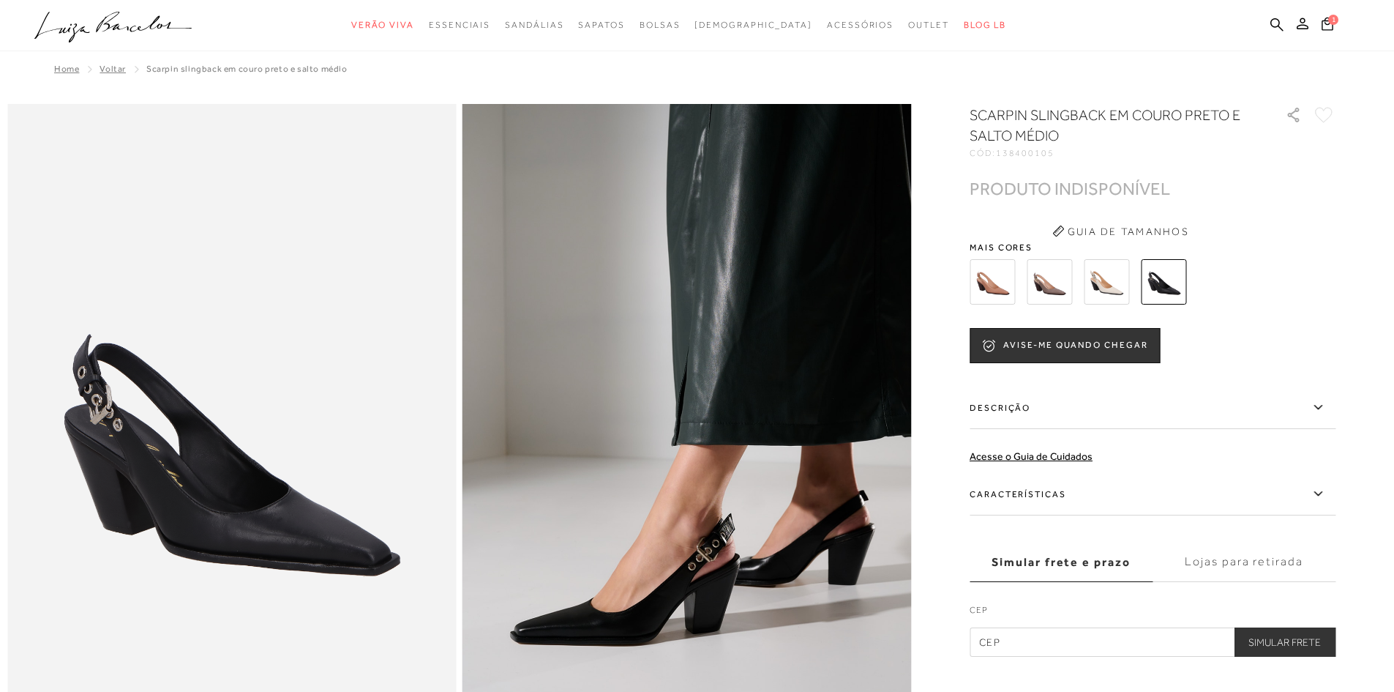
scroll to position [73, 0]
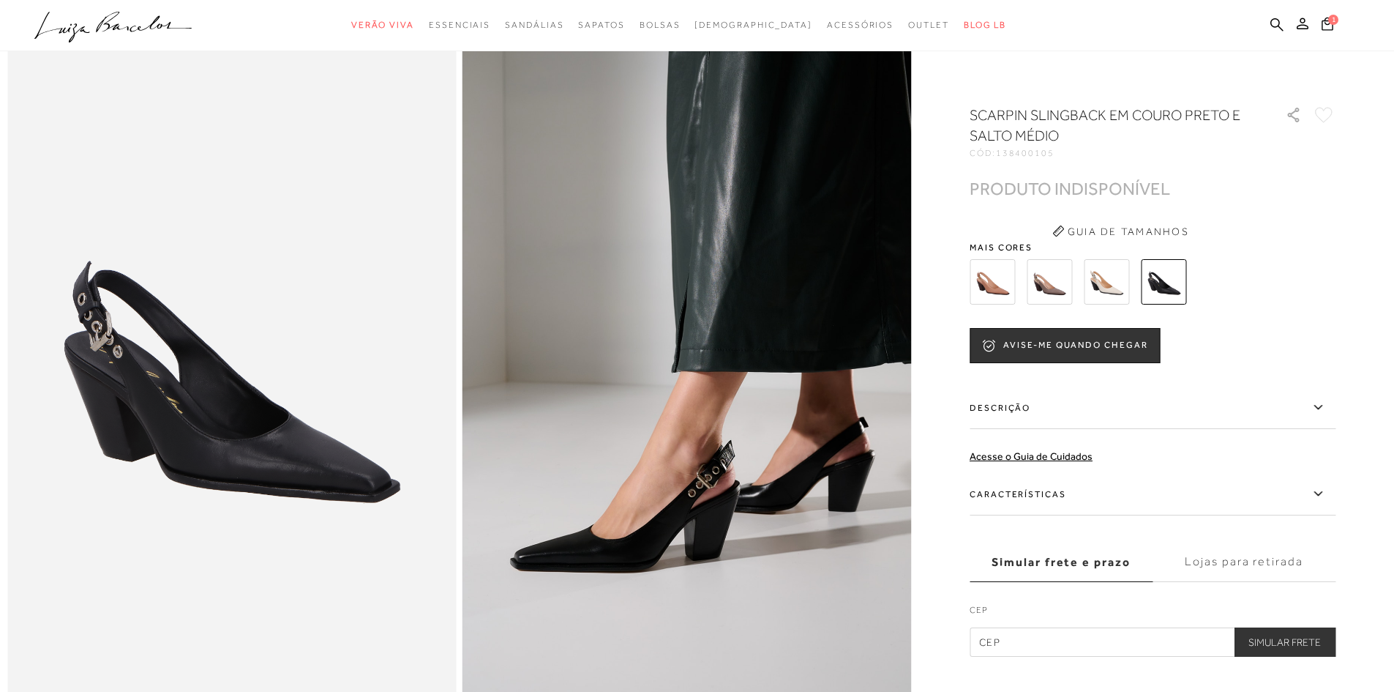
click at [1032, 392] on label "Descrição" at bounding box center [1153, 407] width 366 height 42
click at [0, 0] on input "Descrição" at bounding box center [0, 0] width 0 height 0
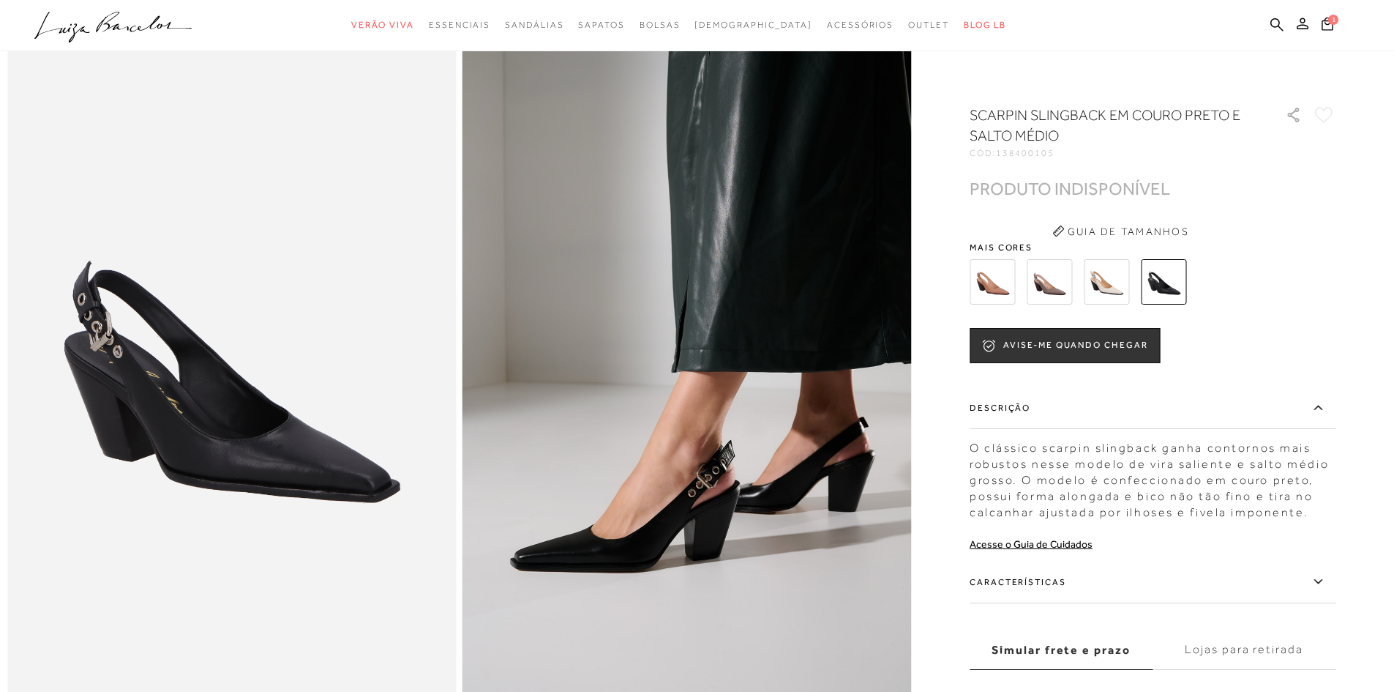
click at [1062, 593] on label "Características" at bounding box center [1153, 582] width 366 height 42
click at [0, 0] on input "Características" at bounding box center [0, 0] width 0 height 0
click at [1072, 288] on img at bounding box center [1049, 281] width 45 height 45
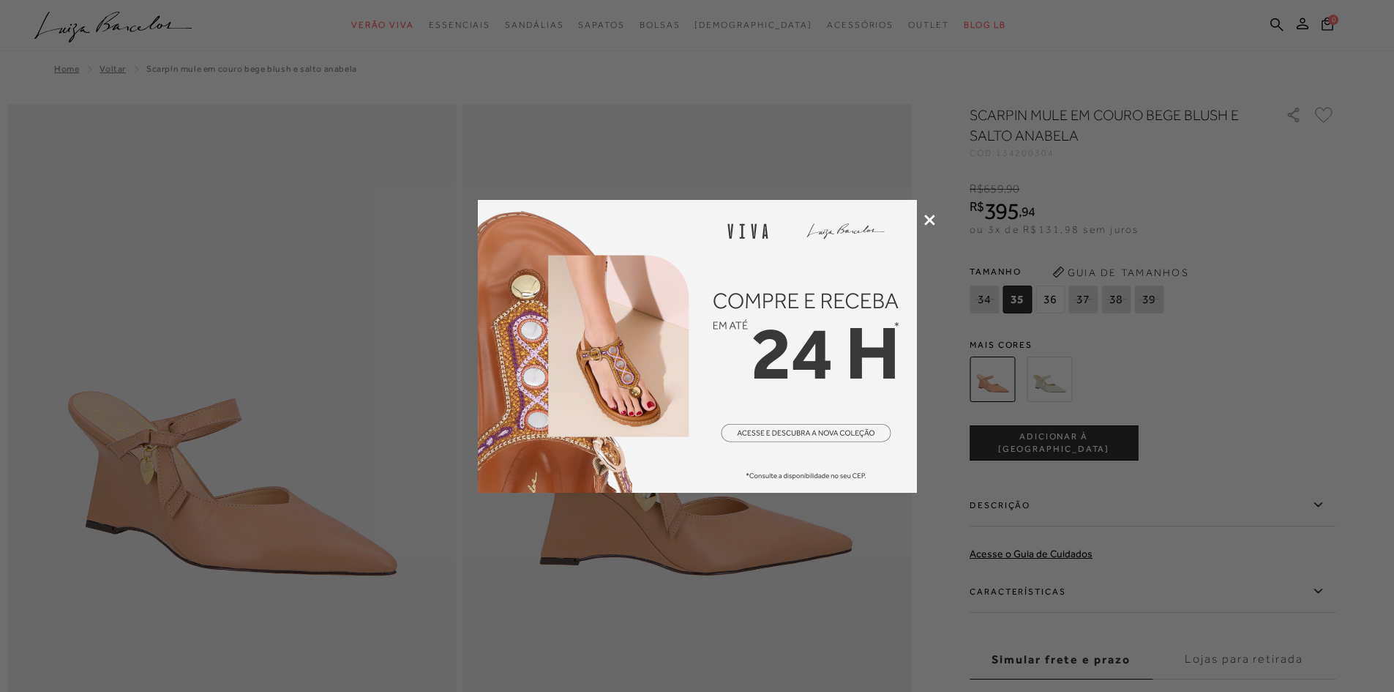
click at [932, 223] on icon at bounding box center [929, 219] width 11 height 11
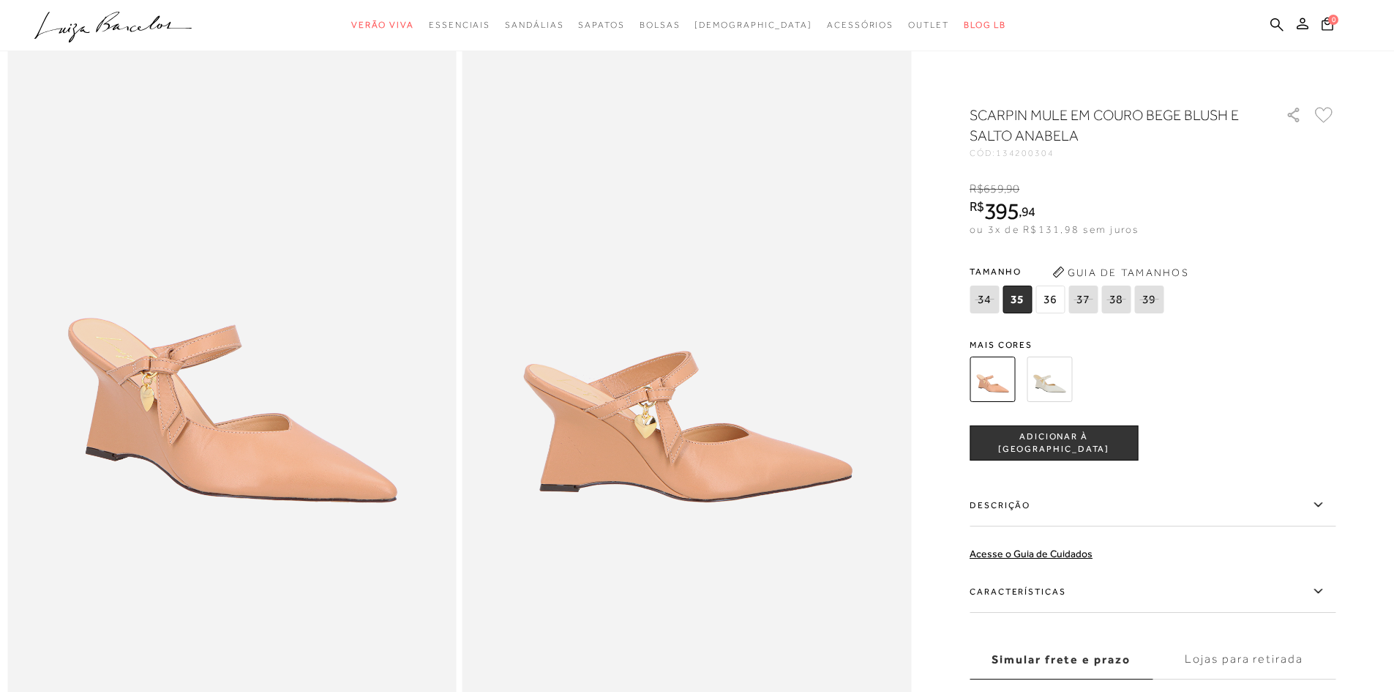
click at [1079, 579] on label "Características" at bounding box center [1153, 591] width 366 height 42
click at [0, 0] on input "Características" at bounding box center [0, 0] width 0 height 0
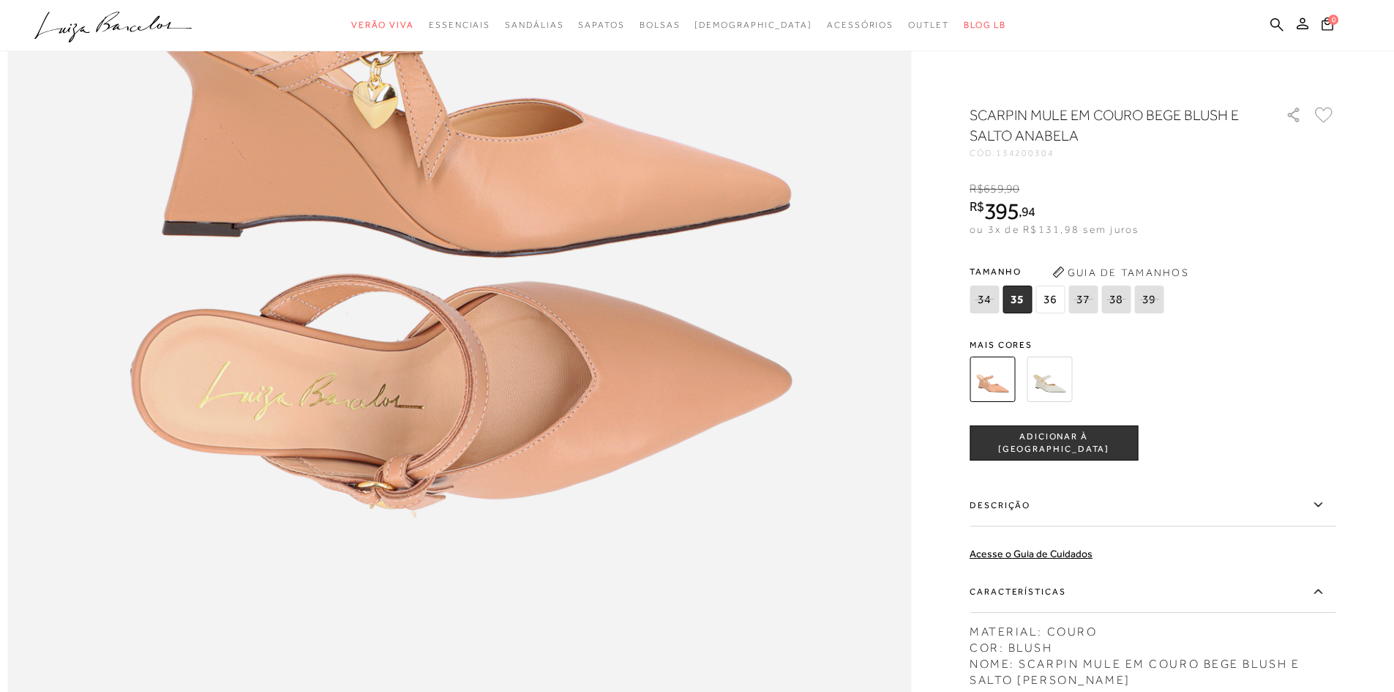
scroll to position [1463, 0]
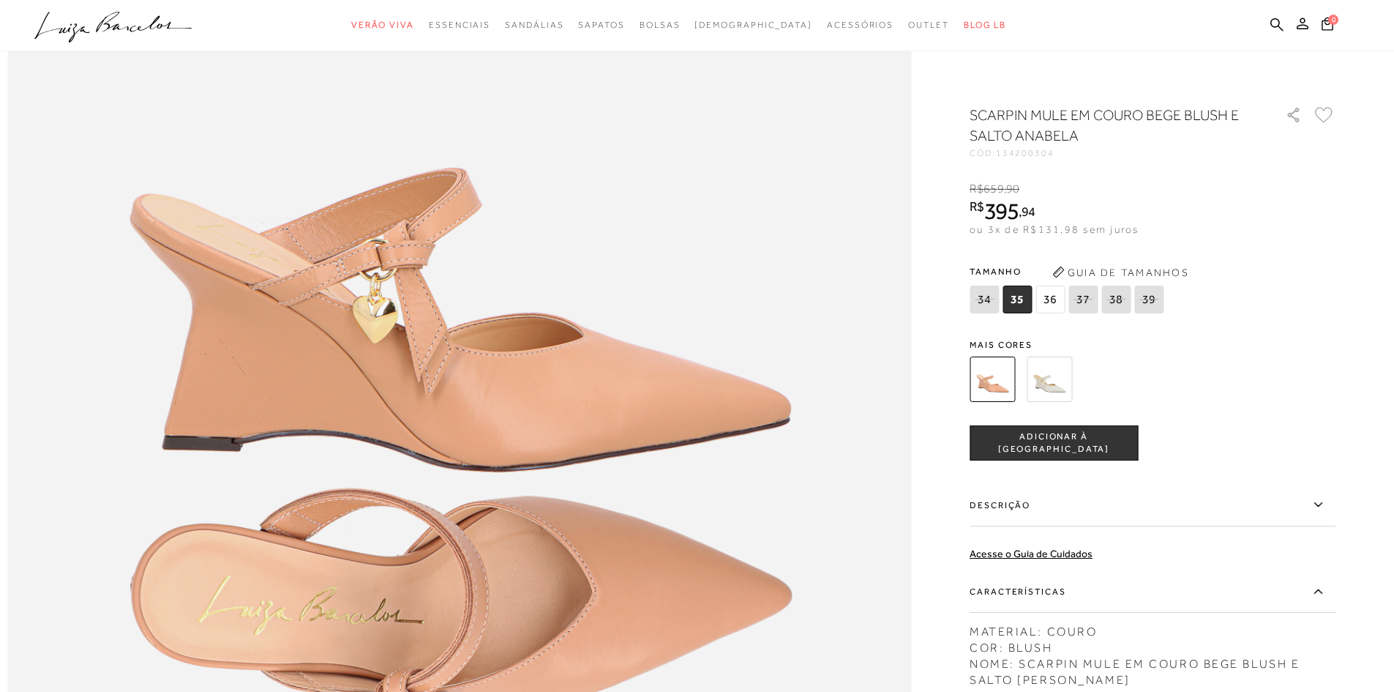
click at [1036, 379] on img at bounding box center [1049, 378] width 45 height 45
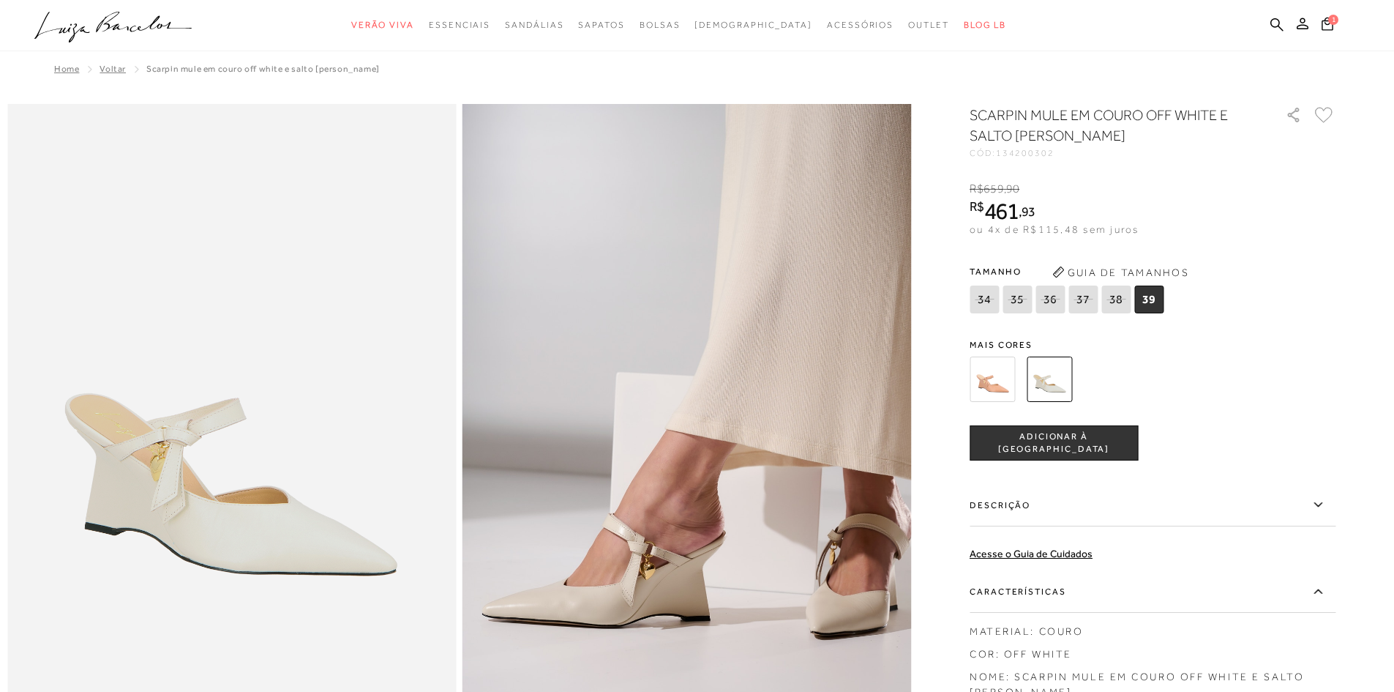
click at [1005, 379] on img at bounding box center [992, 378] width 45 height 45
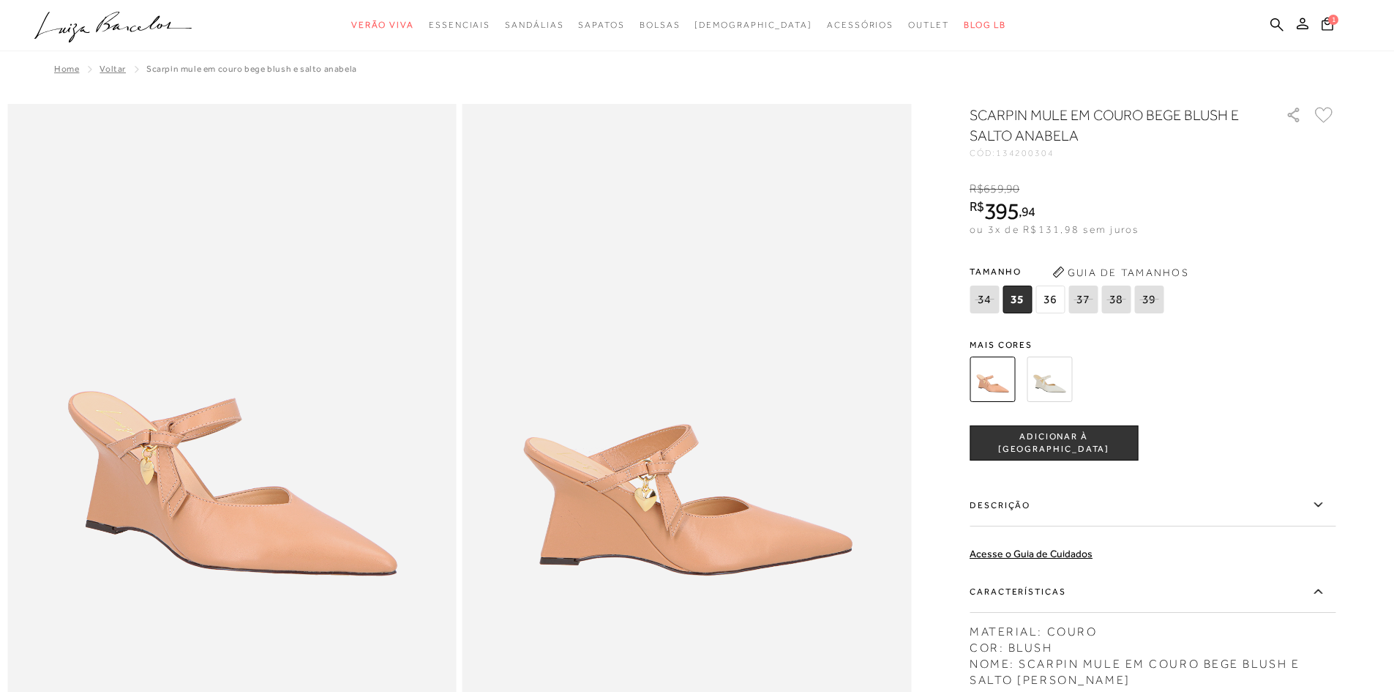
click at [1066, 438] on span "ADICIONAR À [GEOGRAPHIC_DATA]" at bounding box center [1053, 443] width 167 height 26
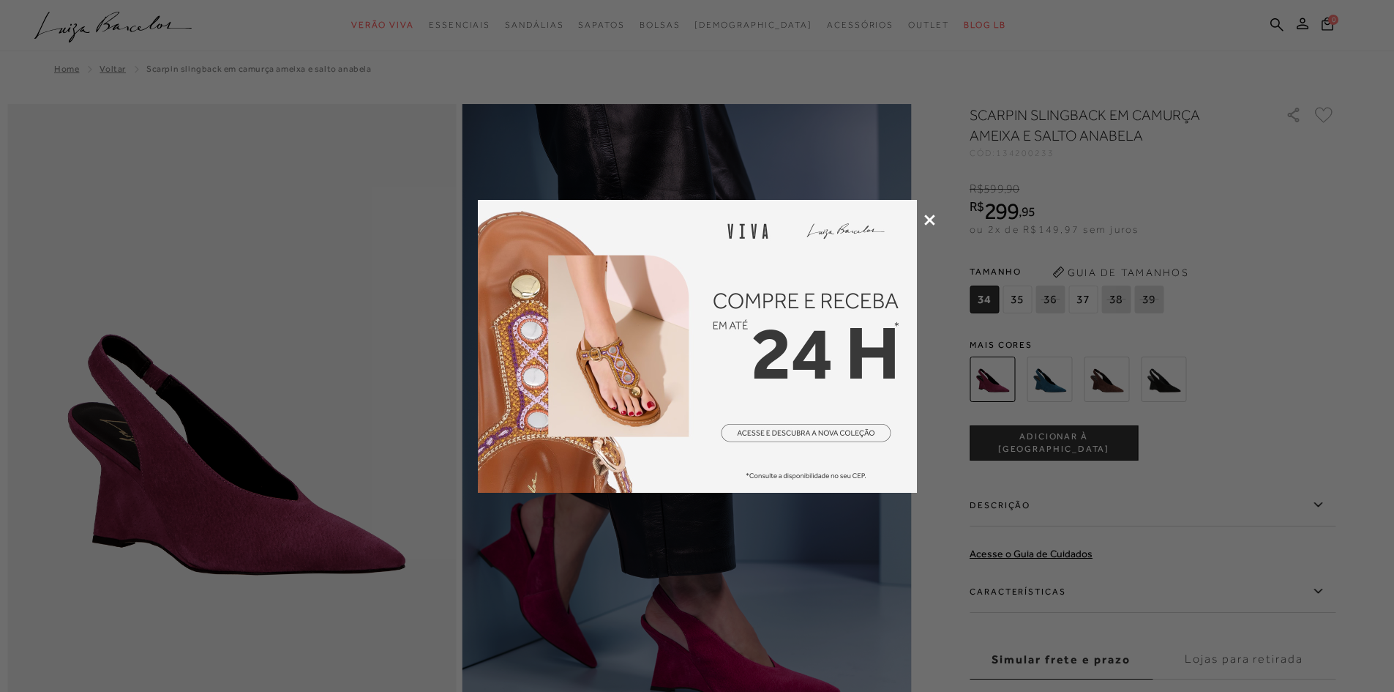
click at [934, 217] on icon at bounding box center [929, 219] width 11 height 11
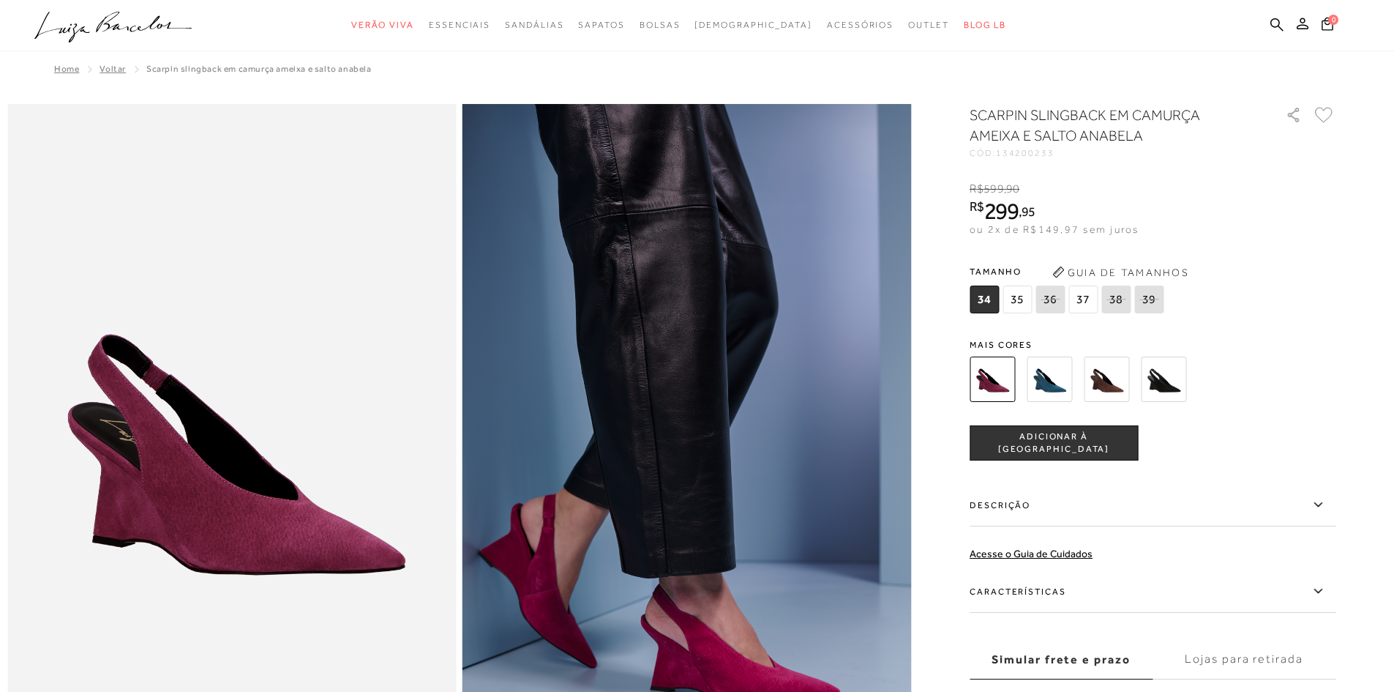
click at [1180, 382] on img at bounding box center [1163, 378] width 45 height 45
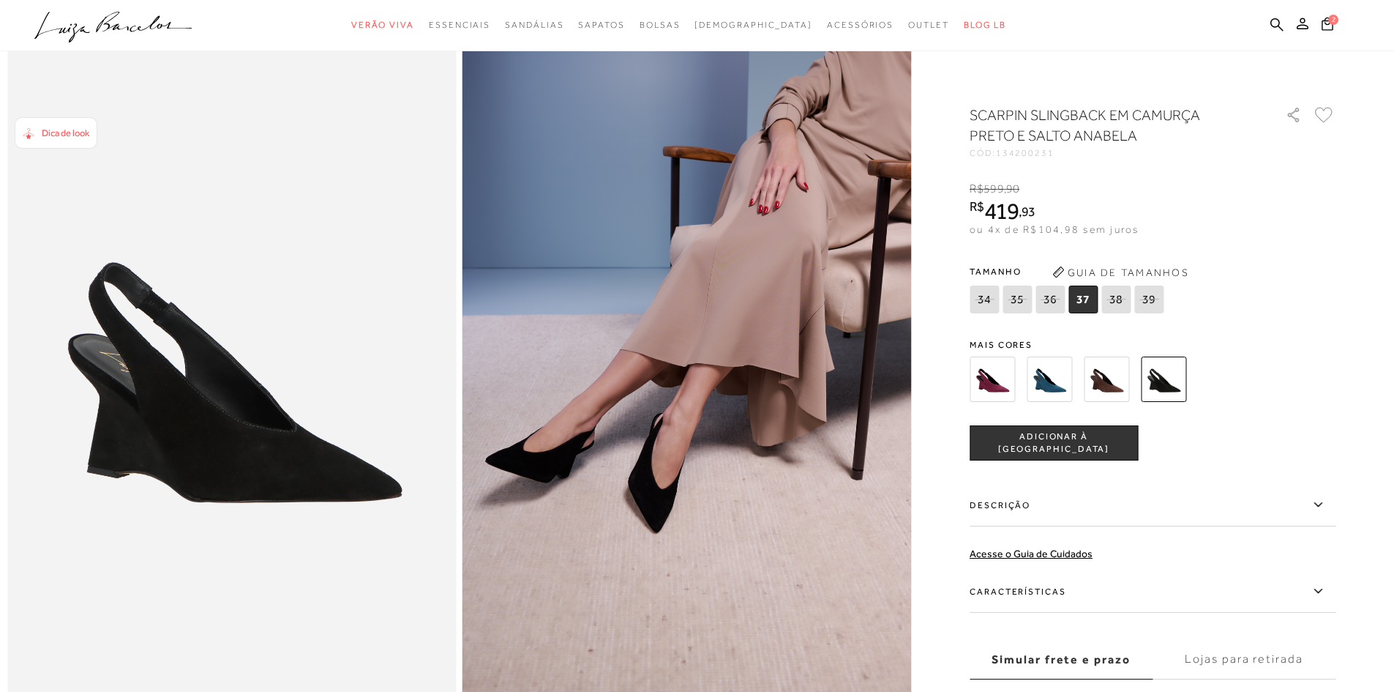
click at [1039, 591] on label "Características" at bounding box center [1153, 591] width 366 height 42
click at [0, 0] on input "Características" at bounding box center [0, 0] width 0 height 0
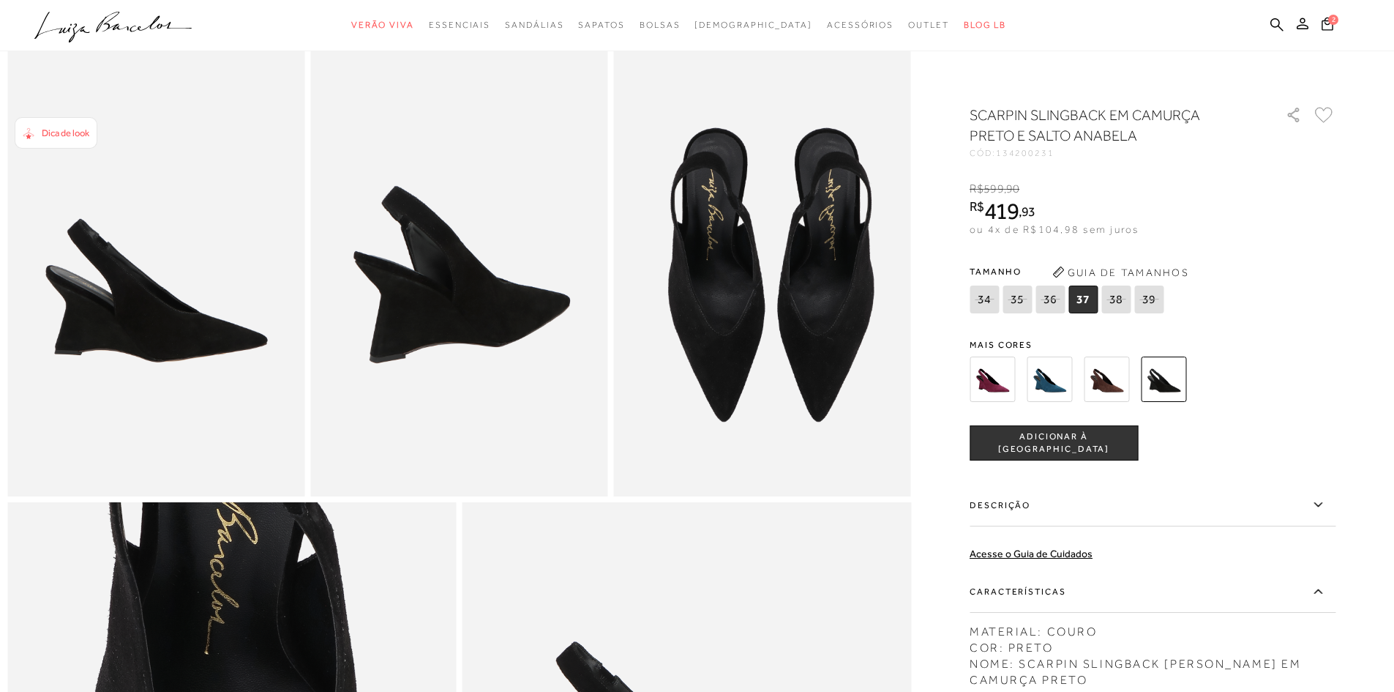
scroll to position [732, 0]
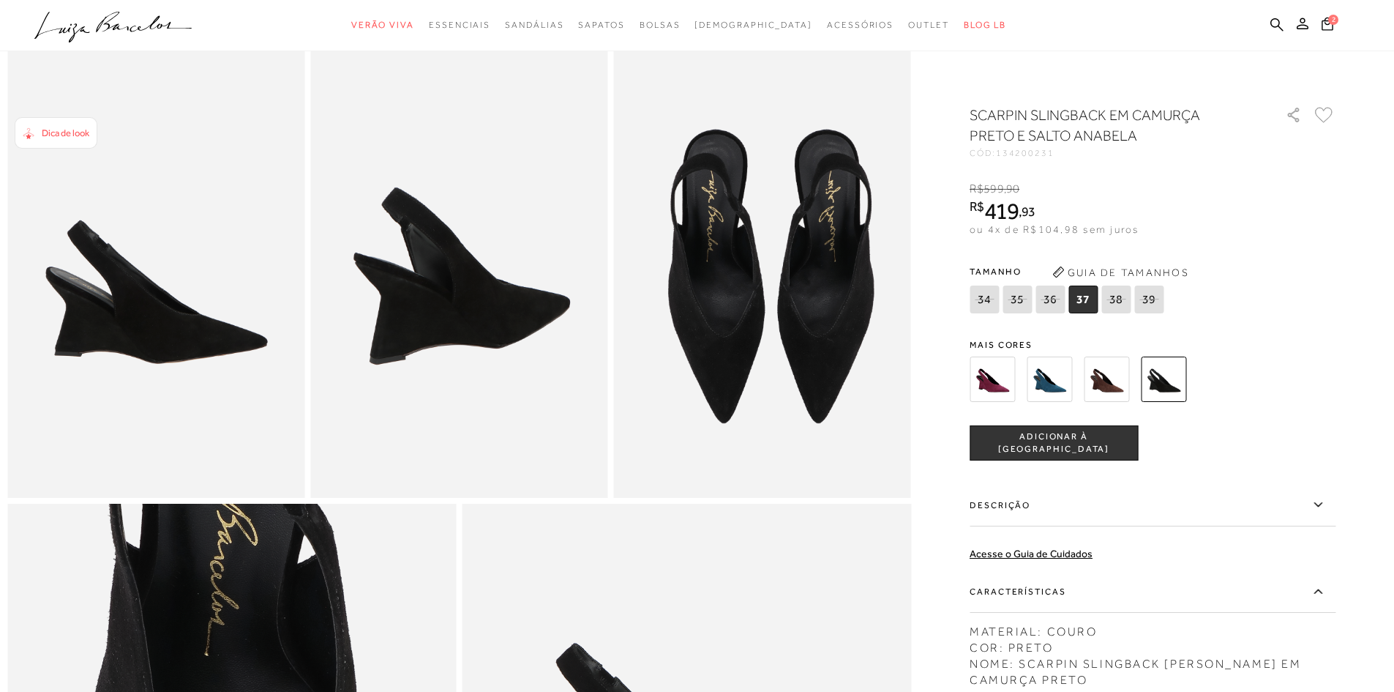
click at [531, 329] on img at bounding box center [458, 274] width 297 height 446
click at [1057, 307] on icon at bounding box center [1050, 299] width 20 height 18
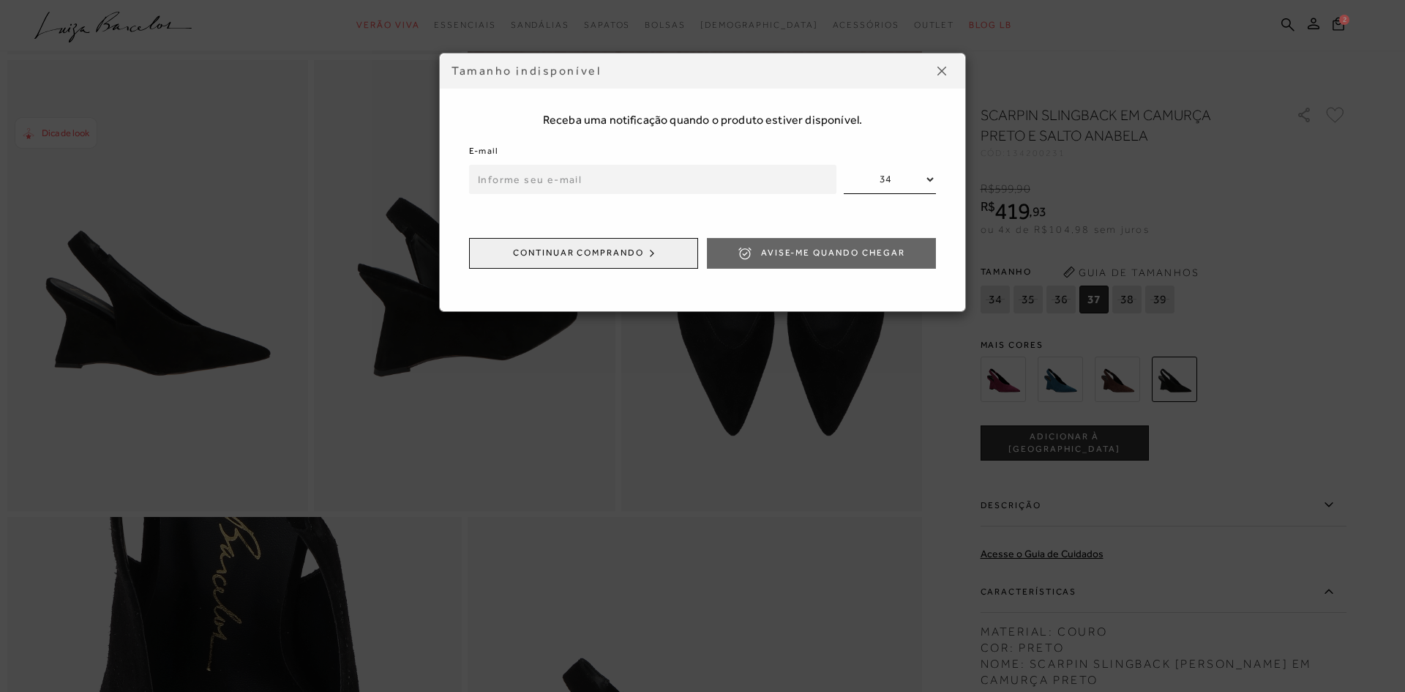
click at [937, 69] on button at bounding box center [941, 70] width 23 height 23
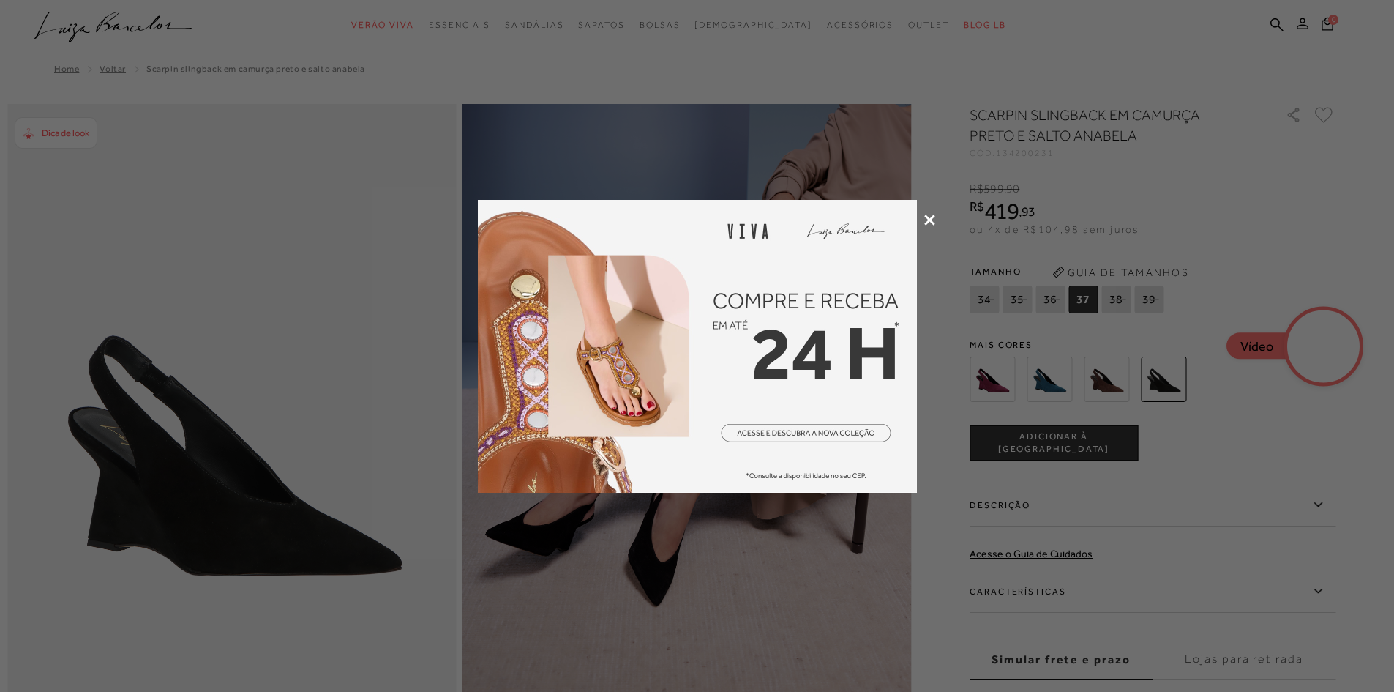
click at [930, 220] on icon at bounding box center [929, 219] width 11 height 11
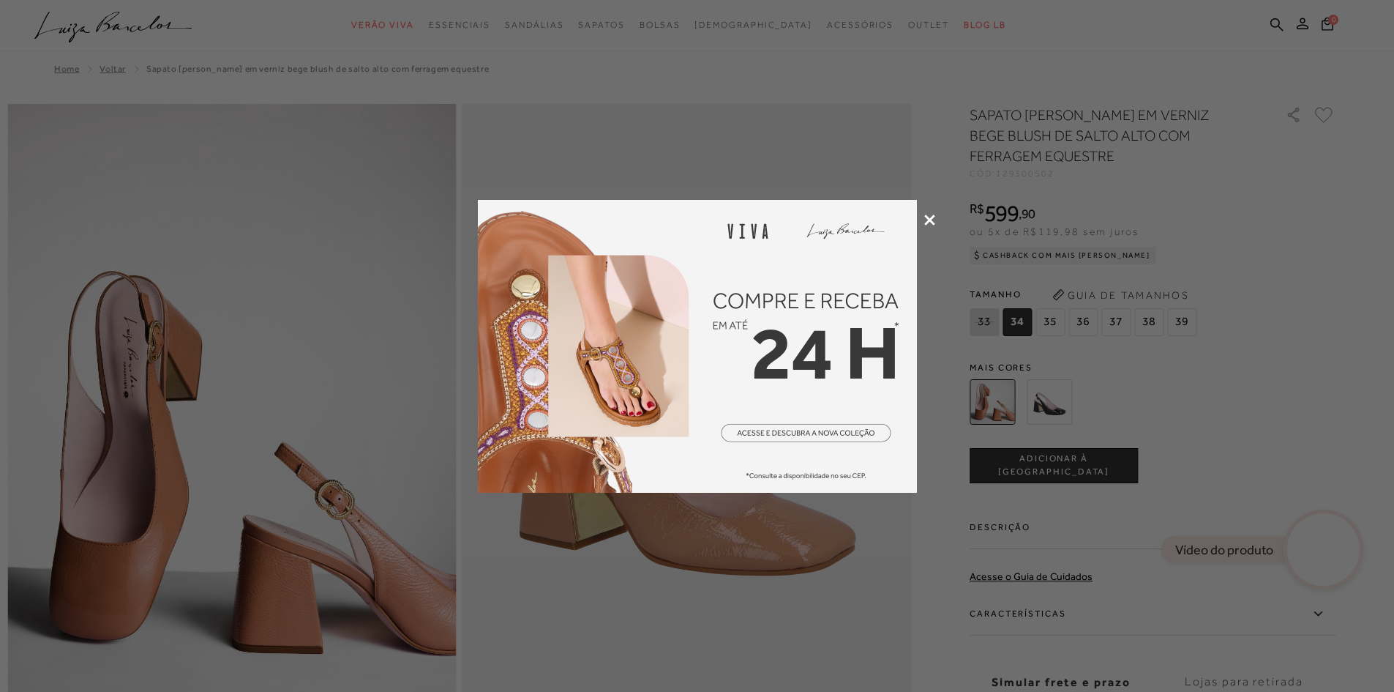
click at [928, 222] on icon at bounding box center [929, 219] width 11 height 11
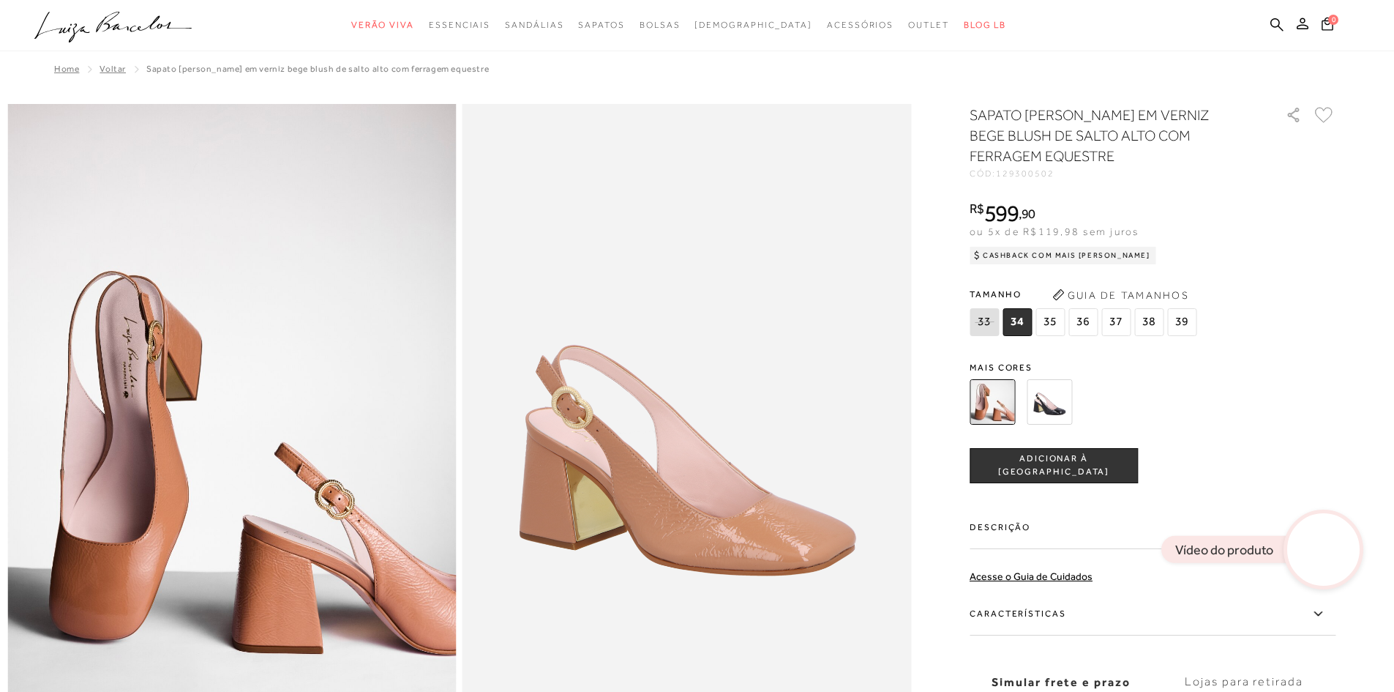
click at [1087, 323] on span "36" at bounding box center [1082, 322] width 29 height 28
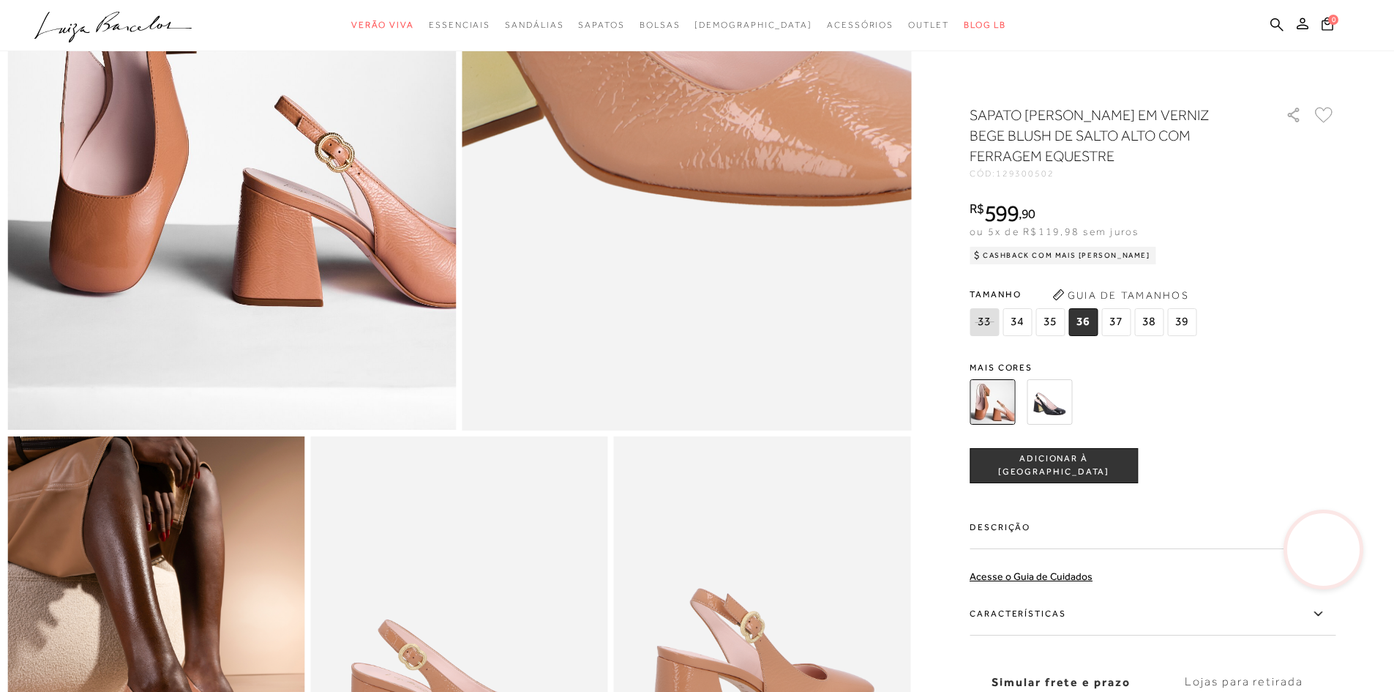
scroll to position [512, 0]
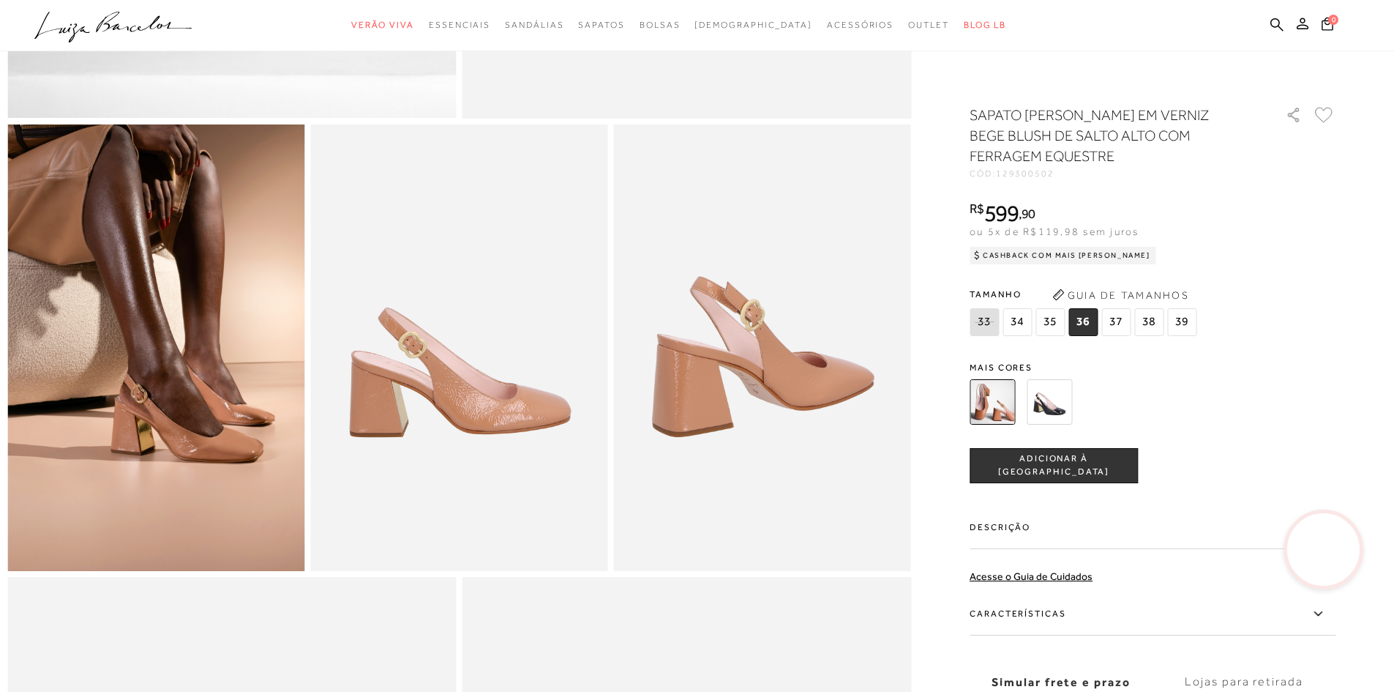
click at [1035, 612] on label "Características" at bounding box center [1153, 614] width 366 height 42
click at [0, 0] on input "Características" at bounding box center [0, 0] width 0 height 0
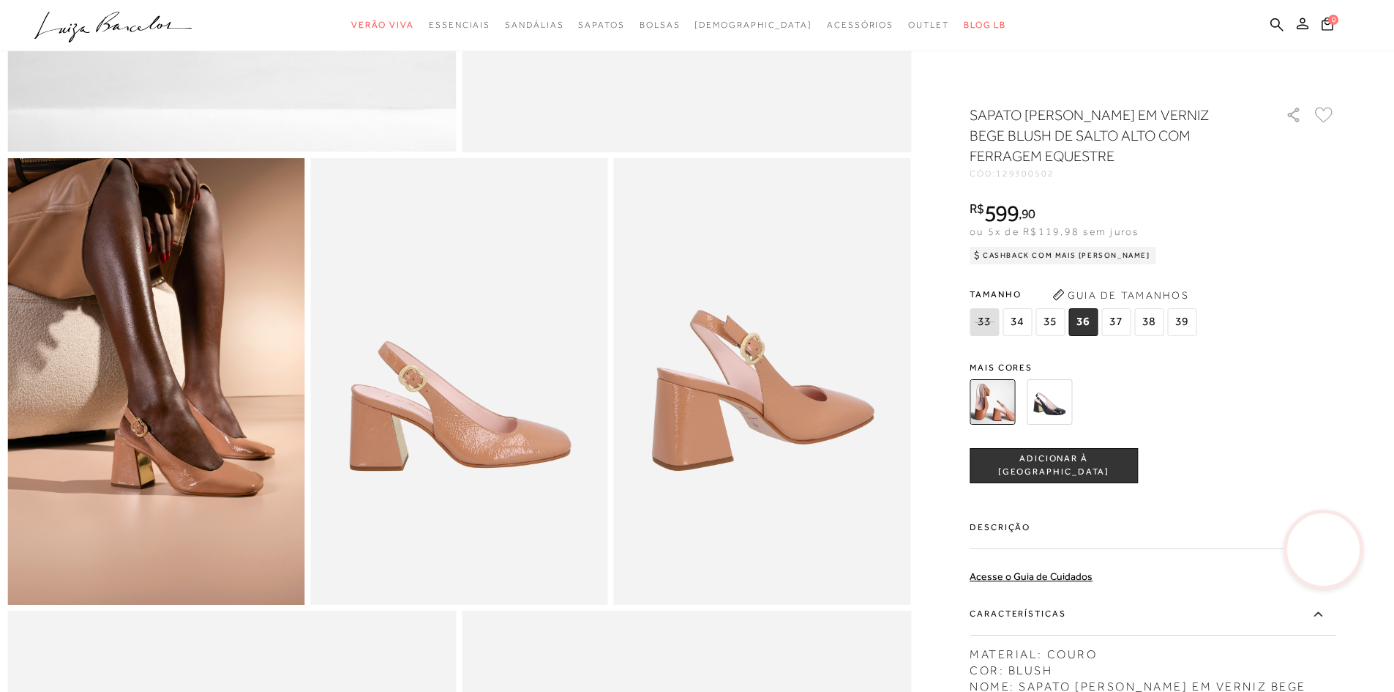
scroll to position [585, 0]
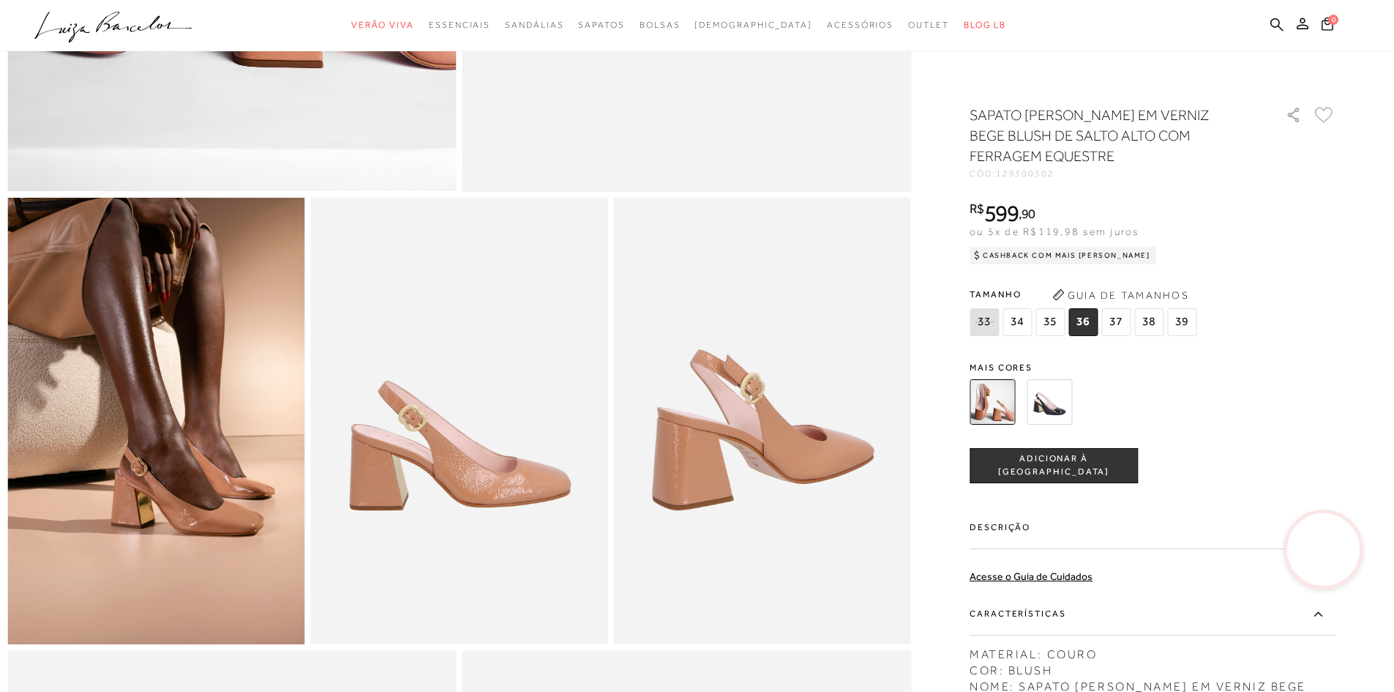
click at [1046, 402] on img at bounding box center [1049, 401] width 45 height 45
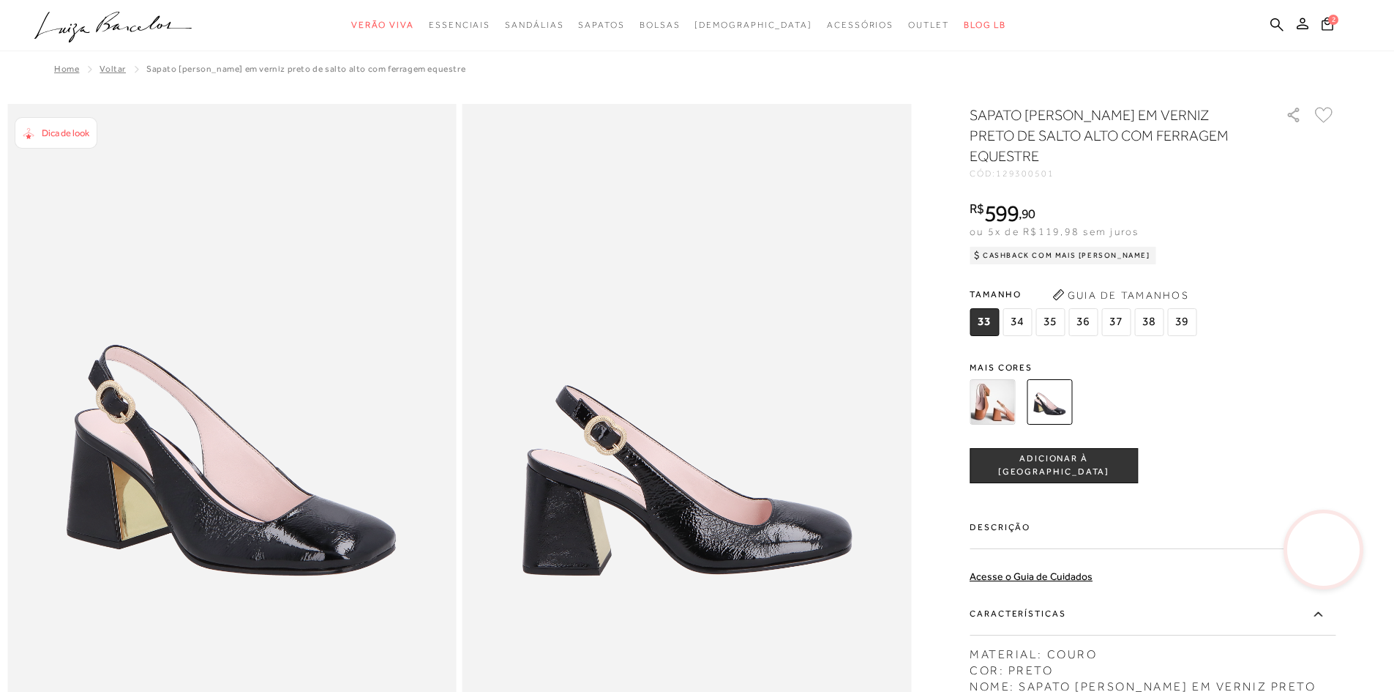
click at [1079, 308] on span "36" at bounding box center [1082, 322] width 29 height 28
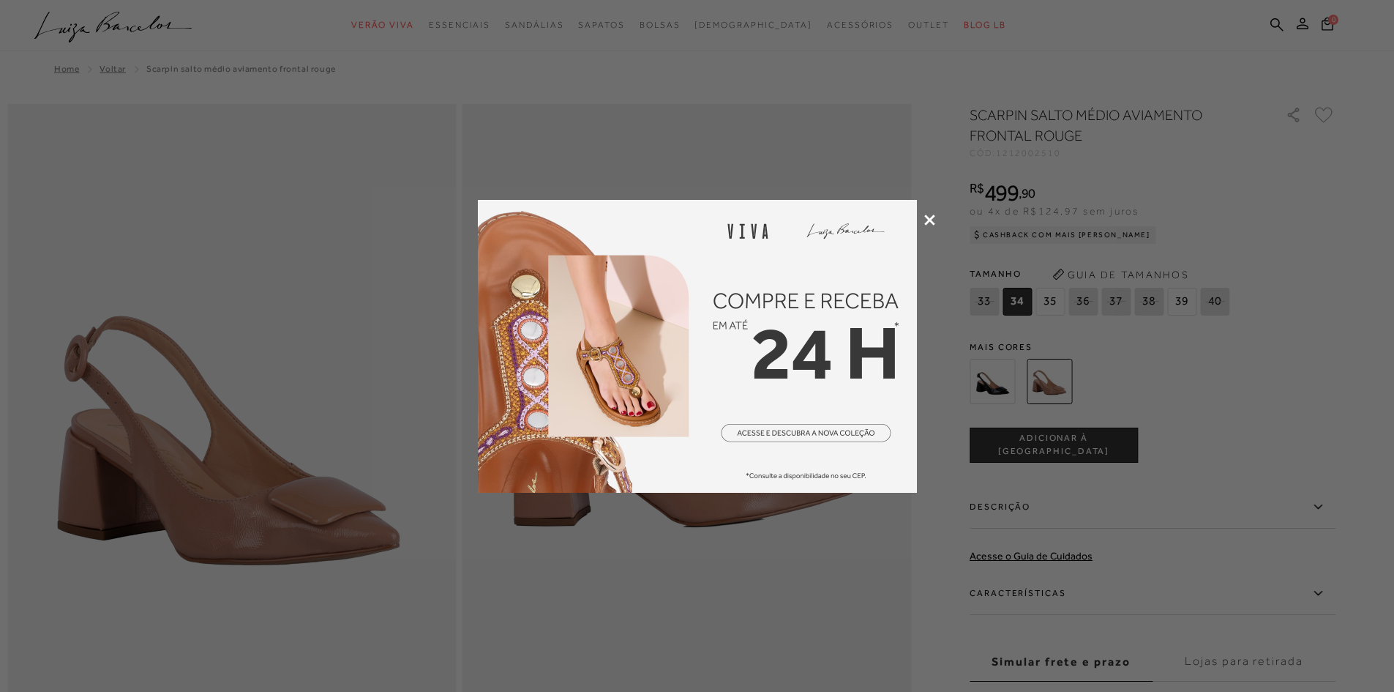
click at [926, 223] on icon at bounding box center [929, 219] width 11 height 11
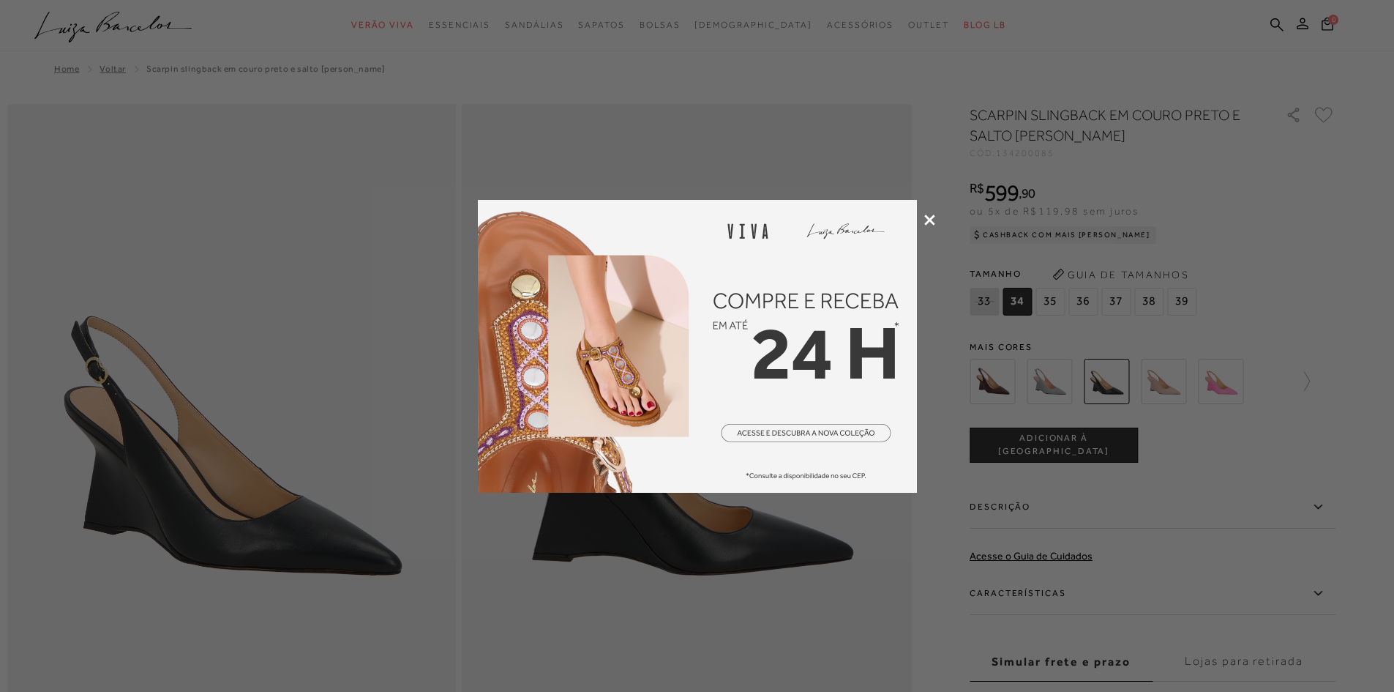
click at [933, 220] on icon at bounding box center [929, 219] width 11 height 11
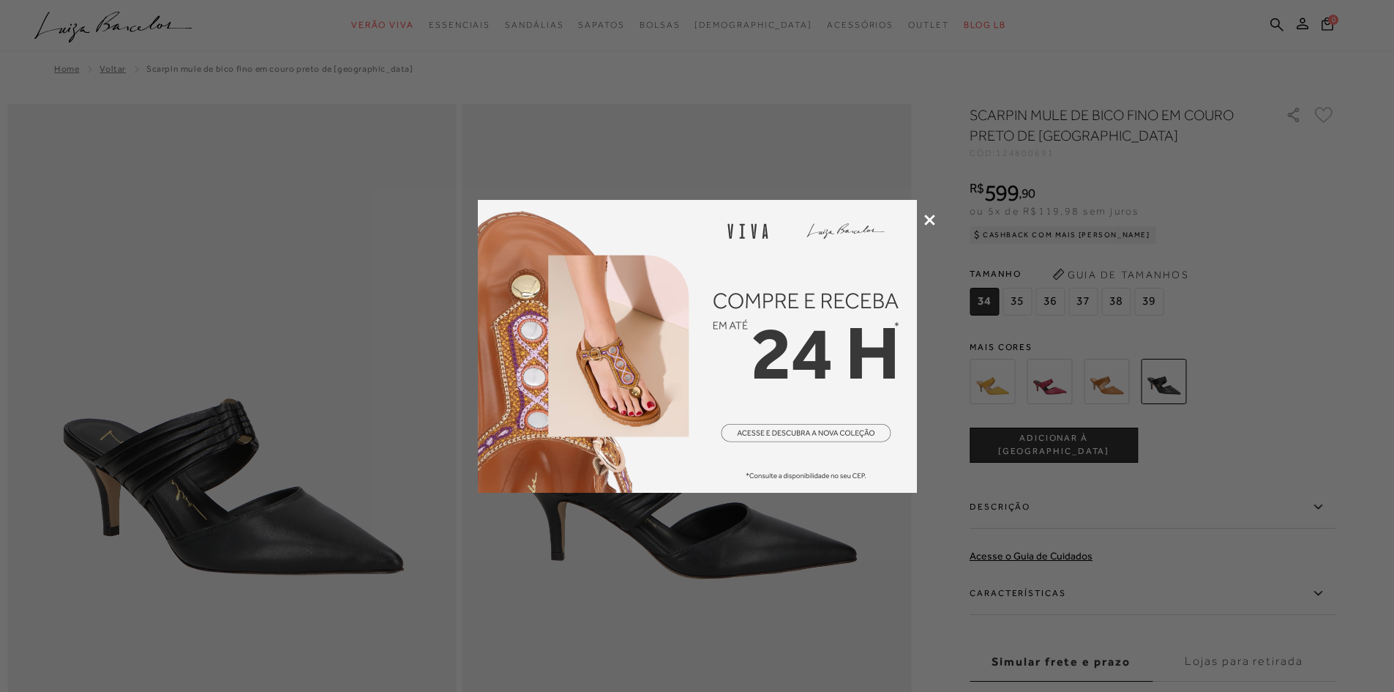
click at [926, 226] on div at bounding box center [697, 346] width 1394 height 692
click at [932, 222] on icon at bounding box center [929, 219] width 11 height 11
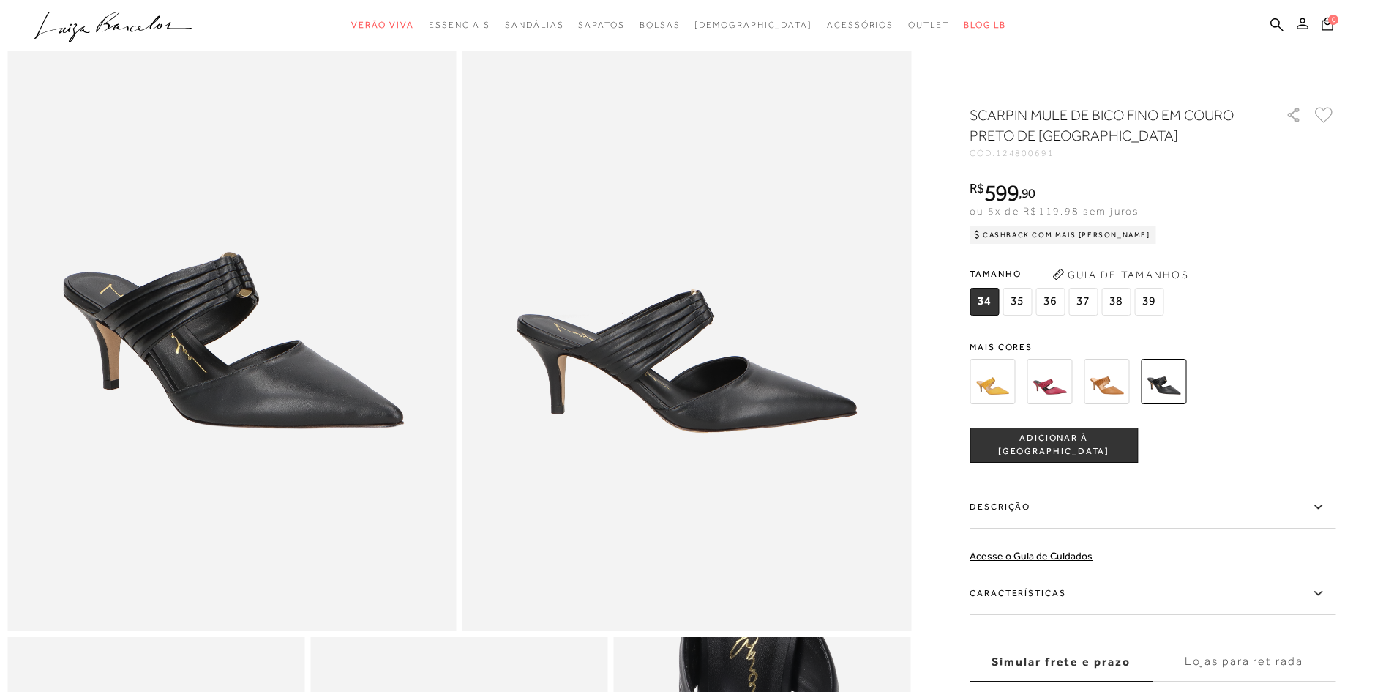
click at [1162, 577] on label "Características" at bounding box center [1153, 593] width 366 height 42
click at [0, 0] on input "Características" at bounding box center [0, 0] width 0 height 0
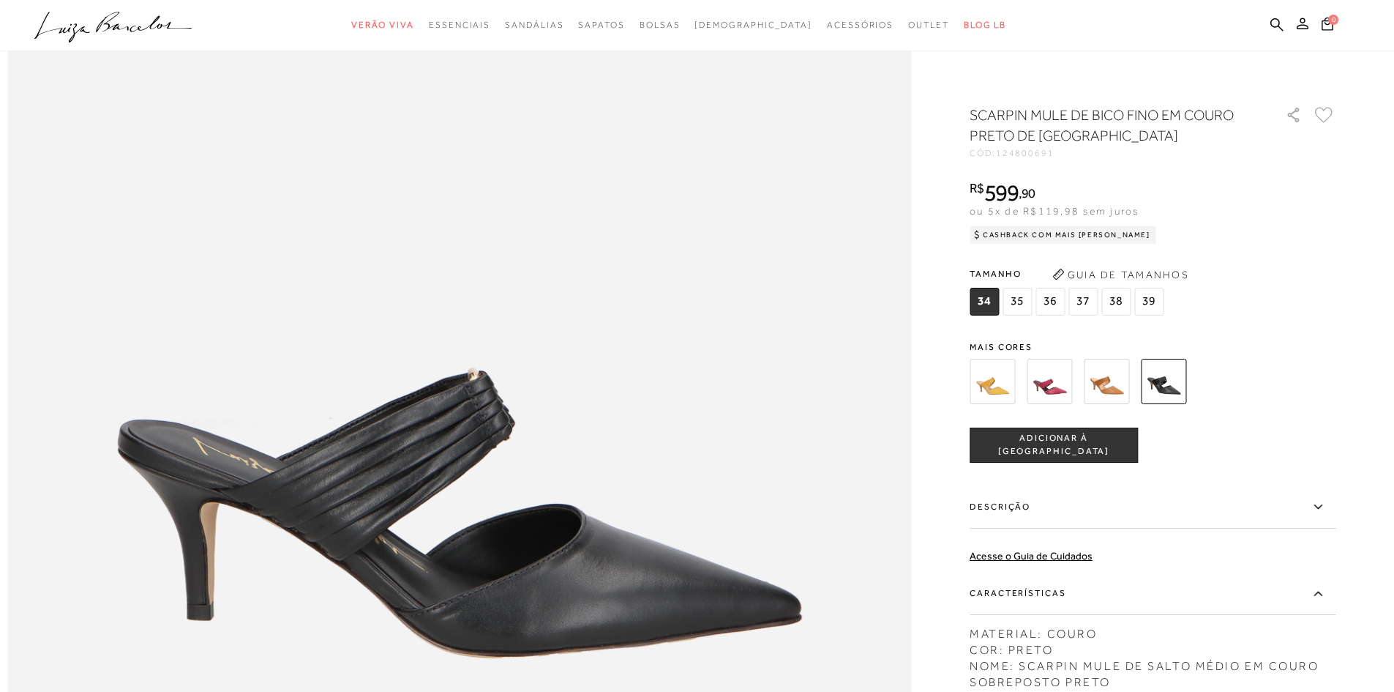
scroll to position [1244, 0]
